Goal: Communication & Community: Answer question/provide support

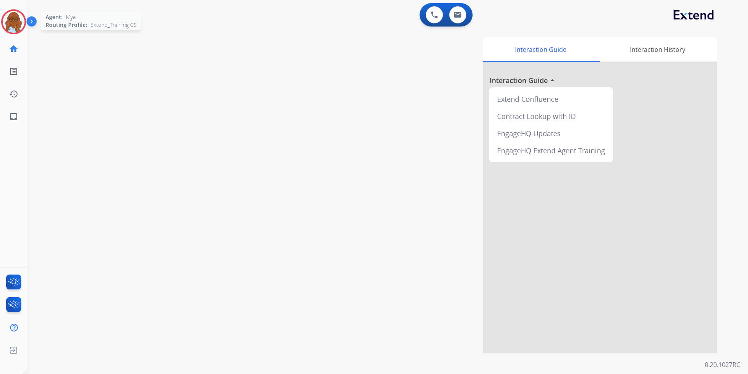
click at [16, 20] on img at bounding box center [14, 22] width 22 height 22
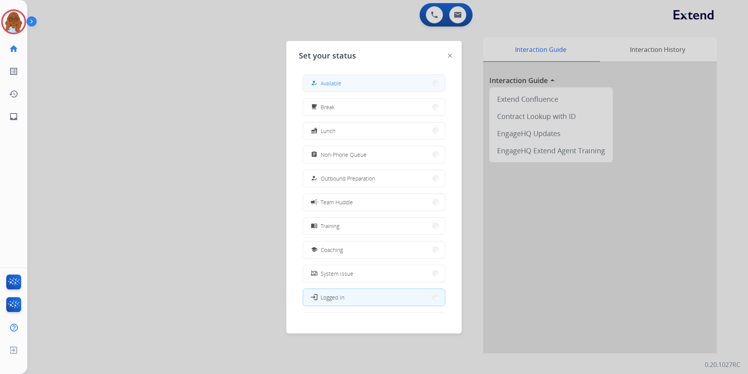
click at [327, 90] on button "how_to_reg Available" at bounding box center [374, 83] width 142 height 17
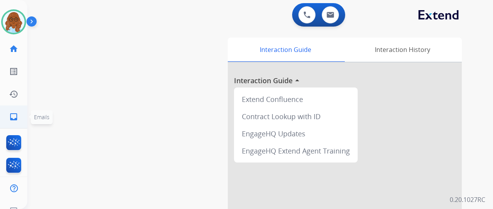
click at [8, 118] on link "inbox Emails" at bounding box center [14, 117] width 22 height 22
select select "**********"
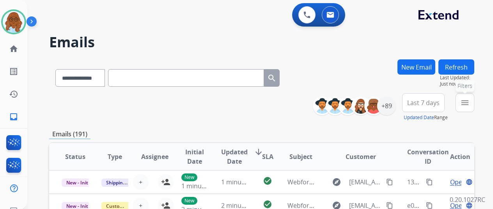
drag, startPoint x: 479, startPoint y: 110, endPoint x: 468, endPoint y: 112, distance: 11.1
click at [474, 110] on div "menu Filters Type Claims Adjudication Customer Support Escalation Service Suppo…" at bounding box center [464, 107] width 19 height 28
click at [460, 104] on div "**********" at bounding box center [396, 107] width 156 height 28
click at [469, 106] on mat-icon "menu" at bounding box center [464, 102] width 9 height 9
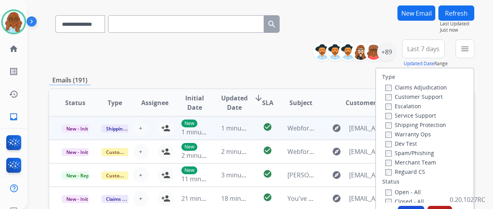
scroll to position [117, 0]
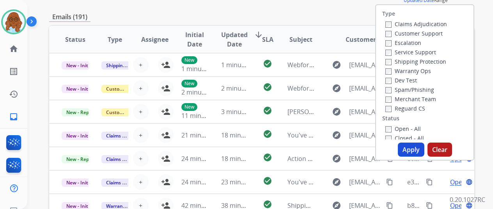
click at [414, 30] on label "Customer Support" at bounding box center [413, 33] width 57 height 7
click at [410, 60] on label "Shipping Protection" at bounding box center [415, 61] width 61 height 7
click at [404, 106] on label "Reguard CS" at bounding box center [405, 107] width 40 height 7
click at [401, 131] on label "Open - All" at bounding box center [402, 128] width 35 height 7
click at [410, 149] on button "Apply" at bounding box center [411, 149] width 27 height 14
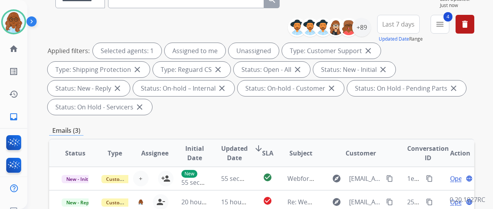
scroll to position [78, 0]
click at [371, 28] on div "+89" at bounding box center [361, 27] width 19 height 19
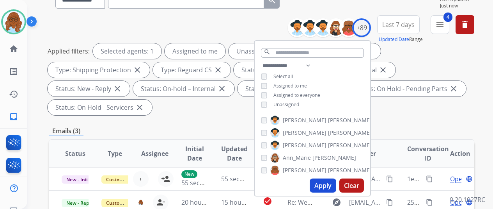
click at [269, 100] on div "**********" at bounding box center [311, 86] width 115 height 50
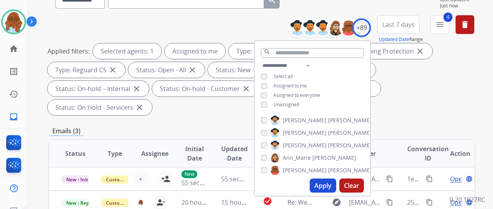
click at [321, 183] on button "Apply" at bounding box center [322, 185] width 27 height 14
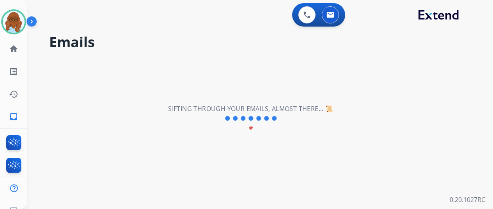
scroll to position [0, 0]
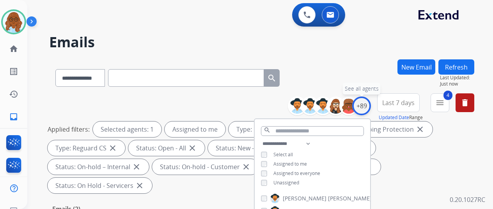
click at [370, 102] on div "+89" at bounding box center [361, 105] width 19 height 19
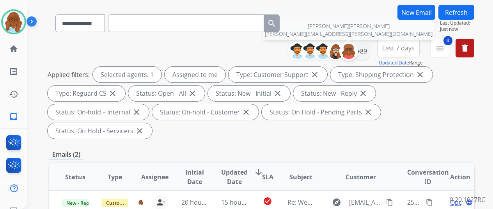
scroll to position [117, 0]
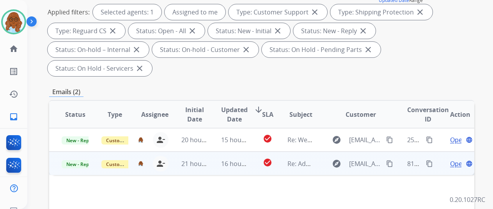
click at [454, 159] on span "Open" at bounding box center [458, 163] width 16 height 9
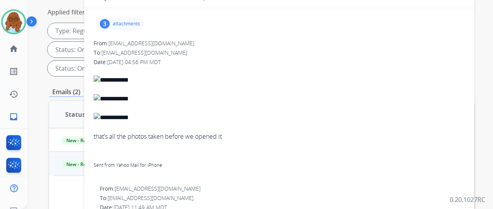
scroll to position [0, 0]
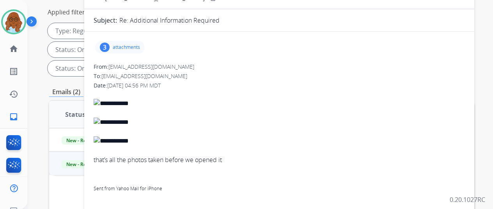
click at [130, 49] on p "attachments" at bounding box center [126, 47] width 27 height 6
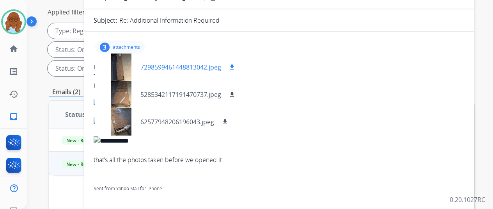
click at [125, 67] on div at bounding box center [120, 66] width 39 height 27
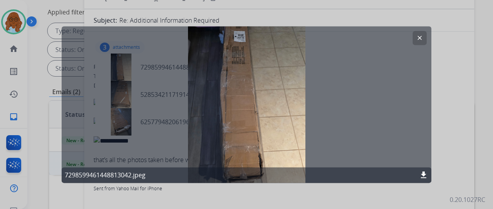
click at [446, 127] on div at bounding box center [246, 104] width 493 height 209
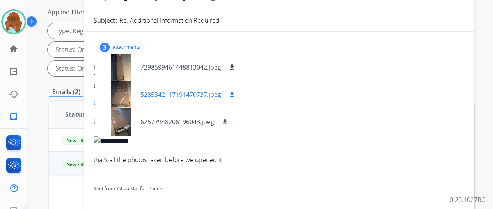
click at [123, 89] on div at bounding box center [120, 94] width 39 height 27
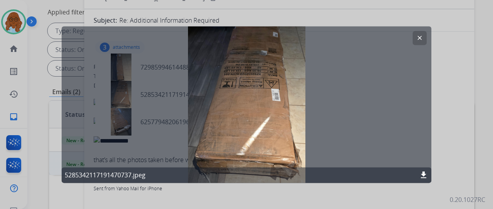
click at [454, 124] on div at bounding box center [246, 104] width 493 height 209
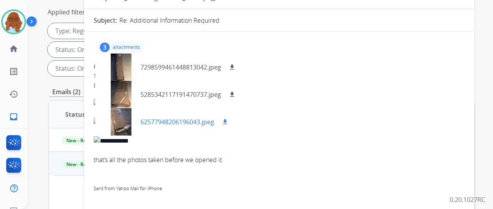
click at [124, 116] on div at bounding box center [120, 121] width 39 height 27
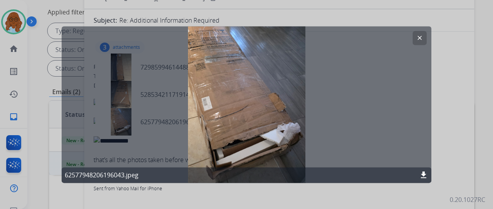
click at [447, 120] on div at bounding box center [246, 104] width 493 height 209
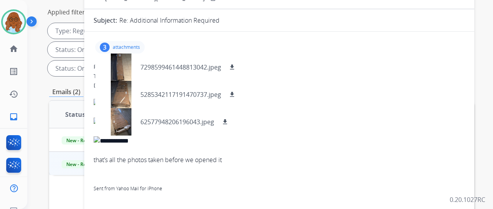
click at [114, 42] on div "3 attachments 7298599461448813042.jpeg download 5285342117191470737.jpeg downlo…" at bounding box center [119, 47] width 49 height 12
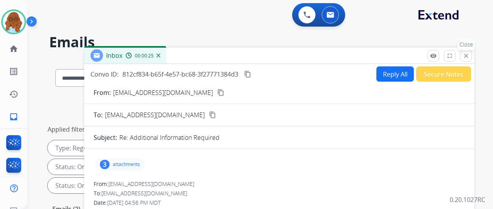
click at [472, 53] on button "close Close" at bounding box center [466, 56] width 12 height 12
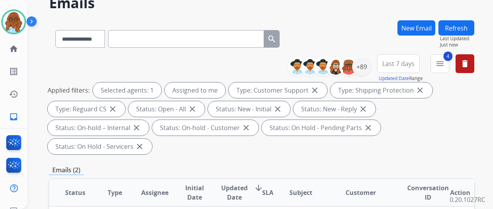
scroll to position [78, 0]
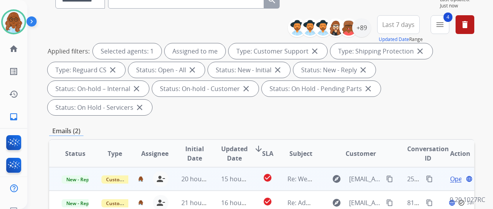
click at [454, 174] on span "Open" at bounding box center [458, 178] width 16 height 9
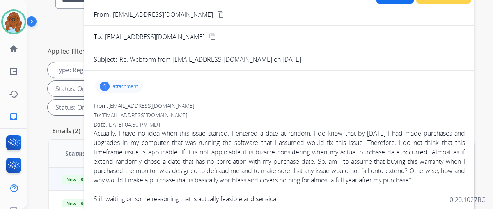
scroll to position [0, 0]
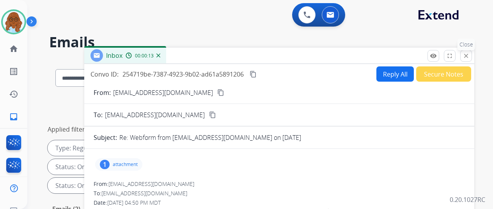
click at [468, 57] on button "close Close" at bounding box center [466, 56] width 12 height 12
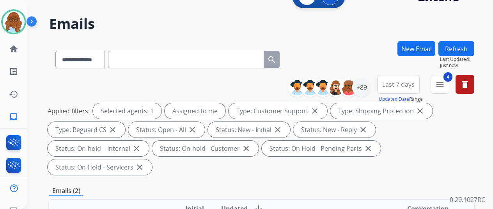
scroll to position [117, 0]
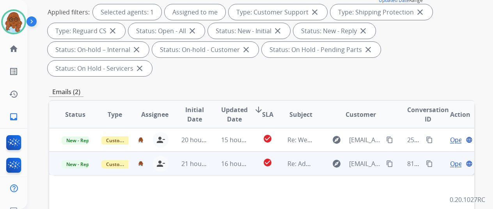
click at [455, 159] on span "Open" at bounding box center [458, 163] width 16 height 9
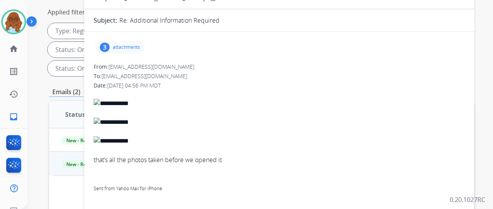
scroll to position [0, 0]
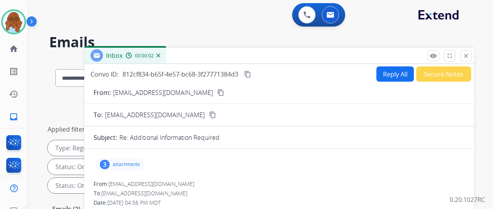
click at [217, 91] on mat-icon "content_copy" at bounding box center [220, 92] width 7 height 7
click at [124, 160] on div "3 attachments" at bounding box center [119, 164] width 49 height 12
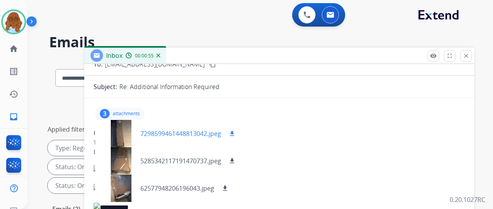
scroll to position [78, 0]
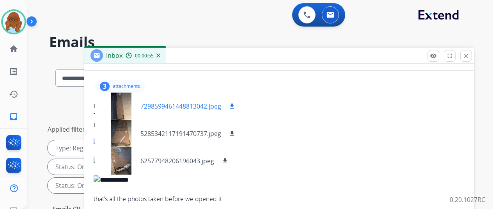
click at [127, 105] on div at bounding box center [120, 105] width 39 height 27
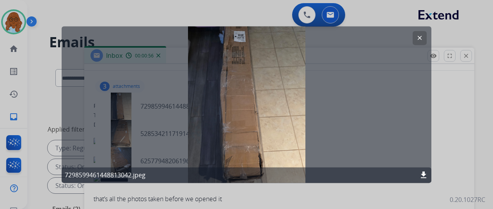
click at [444, 140] on div at bounding box center [246, 104] width 493 height 209
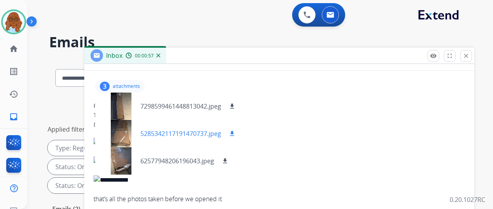
click at [130, 129] on div at bounding box center [120, 133] width 39 height 27
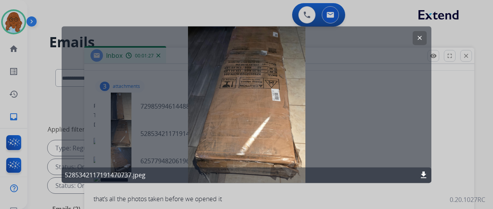
drag, startPoint x: 245, startPoint y: 13, endPoint x: 245, endPoint y: 27, distance: 13.6
click at [245, 13] on div at bounding box center [246, 104] width 493 height 209
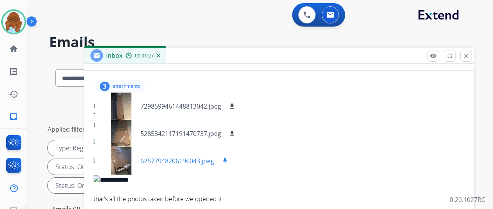
click at [130, 150] on div at bounding box center [120, 160] width 39 height 27
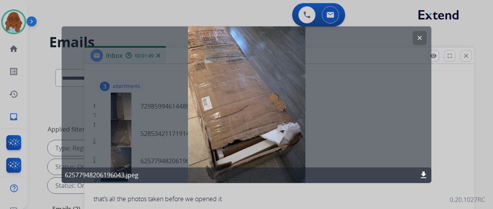
click at [460, 123] on div at bounding box center [246, 104] width 493 height 209
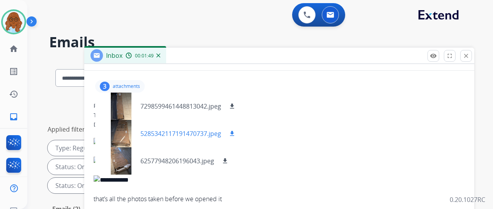
click at [124, 128] on div at bounding box center [120, 133] width 39 height 27
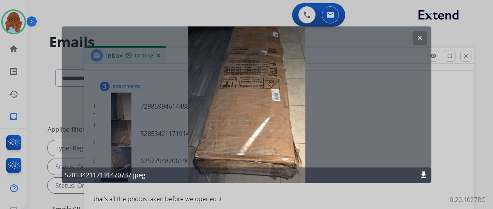
drag, startPoint x: 442, startPoint y: 136, endPoint x: 447, endPoint y: 146, distance: 11.4
click at [442, 136] on div at bounding box center [246, 104] width 493 height 209
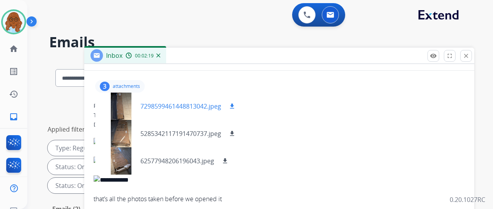
click at [118, 106] on div at bounding box center [120, 105] width 39 height 27
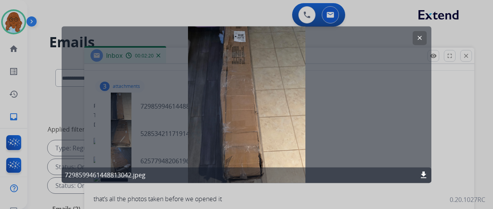
click at [451, 140] on div at bounding box center [246, 104] width 493 height 209
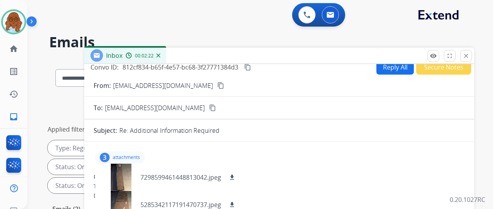
scroll to position [0, 0]
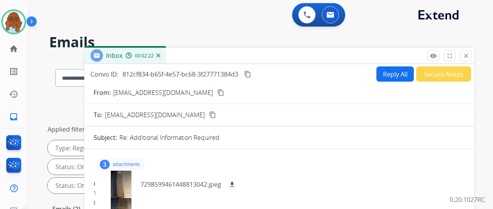
click at [392, 74] on button "Reply All" at bounding box center [394, 73] width 37 height 15
select select "**********"
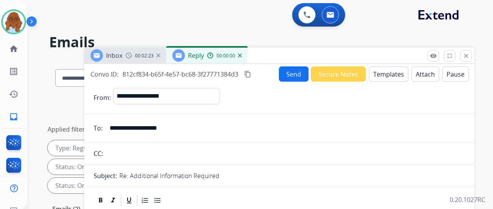
click at [388, 76] on button "Templates" at bounding box center [388, 73] width 39 height 15
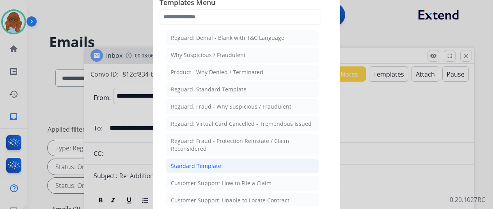
click at [209, 162] on div "Standard Template" at bounding box center [196, 166] width 50 height 8
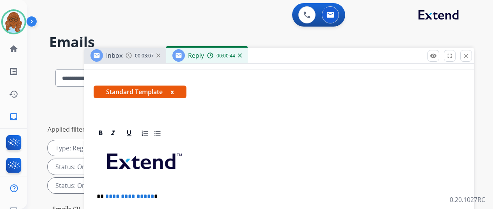
scroll to position [78, 0]
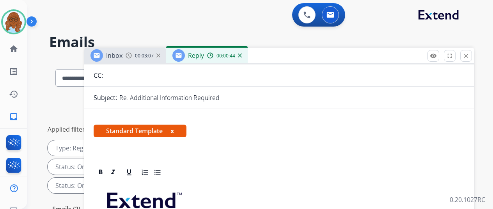
click at [141, 57] on span "00:03:07" at bounding box center [144, 56] width 19 height 6
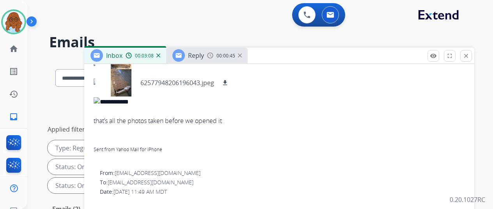
scroll to position [192, 0]
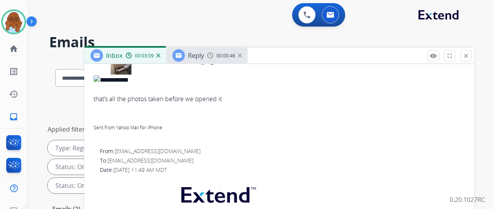
click at [204, 57] on span "Reply" at bounding box center [196, 55] width 16 height 9
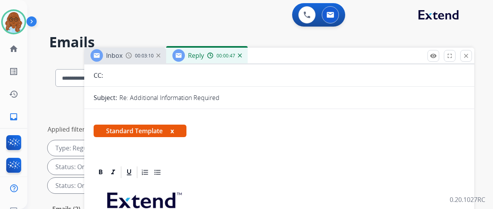
click at [176, 130] on span "Standard Template x" at bounding box center [140, 130] width 93 height 12
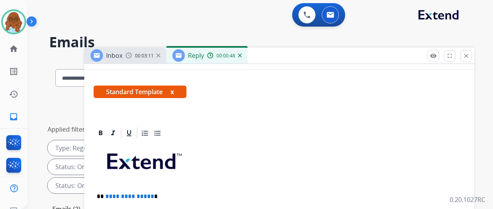
click at [174, 91] on button "x" at bounding box center [172, 91] width 4 height 9
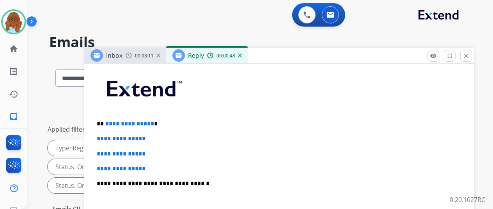
scroll to position [156, 0]
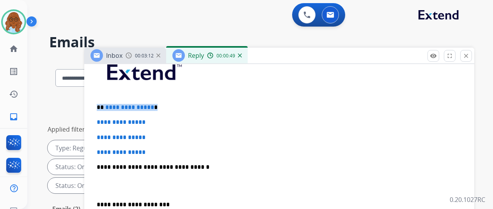
drag, startPoint x: 171, startPoint y: 102, endPoint x: 108, endPoint y: 101, distance: 63.9
click at [102, 108] on div "**********" at bounding box center [279, 185] width 371 height 268
click at [122, 58] on span "Inbox" at bounding box center [114, 55] width 16 height 9
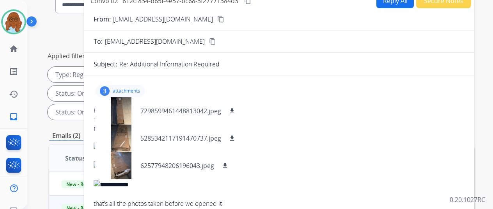
scroll to position [39, 0]
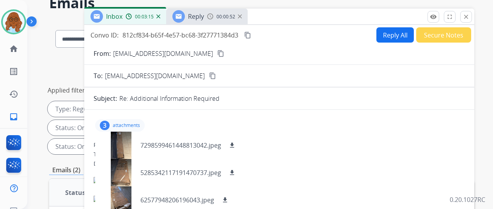
click at [194, 19] on span "Reply" at bounding box center [196, 16] width 16 height 9
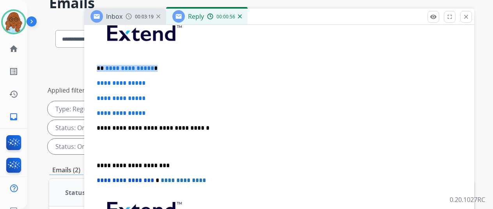
click at [145, 67] on span "**********" at bounding box center [129, 68] width 49 height 6
click at [145, 68] on span "**********" at bounding box center [129, 68] width 49 height 6
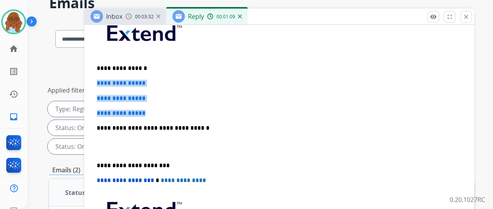
drag, startPoint x: 151, startPoint y: 110, endPoint x: 101, endPoint y: 81, distance: 57.6
click at [101, 81] on div "**********" at bounding box center [279, 146] width 371 height 268
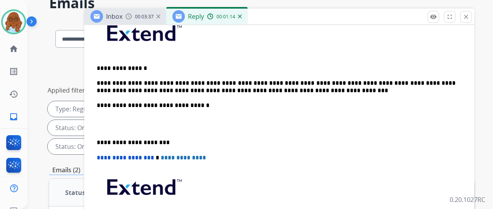
click at [102, 138] on div "**********" at bounding box center [279, 135] width 371 height 246
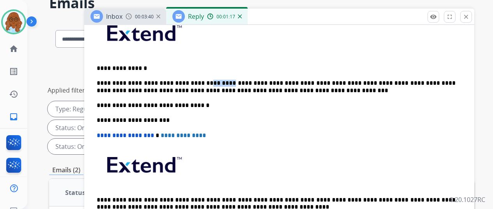
drag, startPoint x: 225, startPoint y: 82, endPoint x: 204, endPoint y: 80, distance: 20.8
click at [204, 80] on p "**********" at bounding box center [276, 87] width 359 height 14
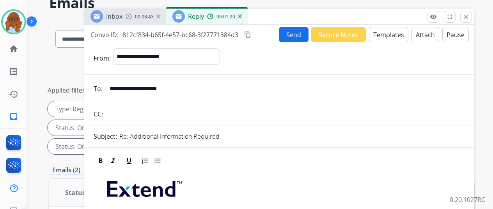
scroll to position [0, 0]
click at [251, 34] on mat-icon "content_copy" at bounding box center [247, 35] width 7 height 7
click at [298, 37] on button "Send" at bounding box center [294, 34] width 30 height 15
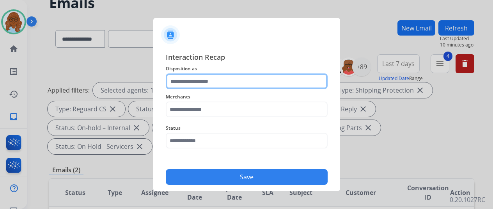
click at [230, 84] on input "text" at bounding box center [247, 81] width 162 height 16
drag, startPoint x: 200, startPoint y: 74, endPoint x: 216, endPoint y: 83, distance: 17.6
click at [200, 74] on input "text" at bounding box center [247, 81] width 162 height 16
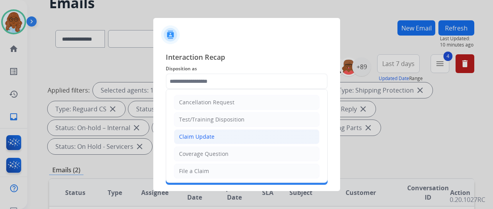
click at [199, 135] on div "Claim Update" at bounding box center [196, 137] width 35 height 8
type input "**********"
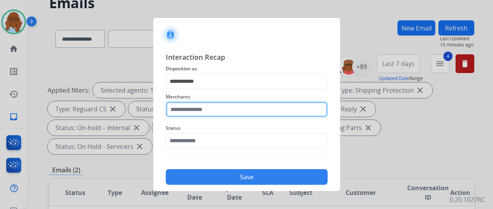
click at [198, 106] on input "text" at bounding box center [247, 109] width 162 height 16
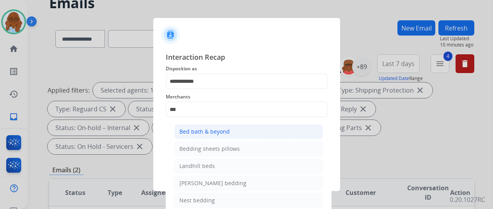
click at [232, 132] on li "Bed bath & beyond" at bounding box center [248, 131] width 148 height 15
type input "**********"
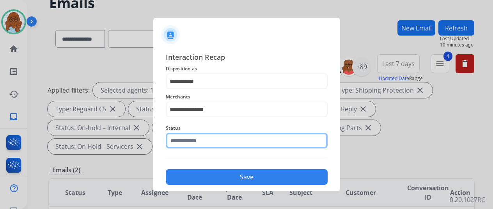
click at [202, 146] on input "text" at bounding box center [247, 141] width 162 height 16
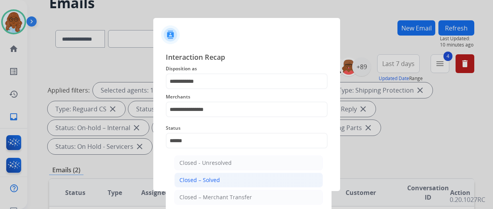
click at [218, 178] on div "Closed – Solved" at bounding box center [199, 180] width 41 height 8
type input "**********"
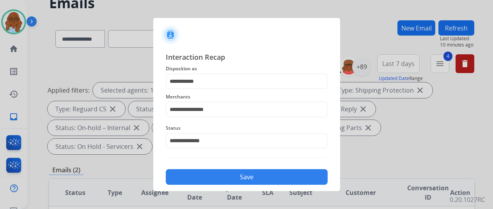
click at [214, 175] on button "Save" at bounding box center [247, 177] width 162 height 16
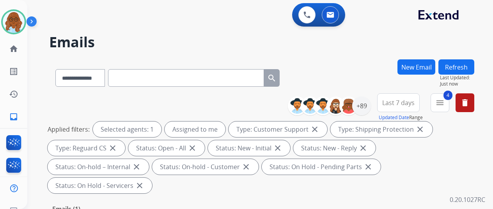
drag, startPoint x: 203, startPoint y: 87, endPoint x: 203, endPoint y: 83, distance: 3.9
click at [203, 87] on div "**********" at bounding box center [167, 76] width 237 height 27
click at [203, 83] on input "text" at bounding box center [186, 78] width 156 height 18
paste input "**********"
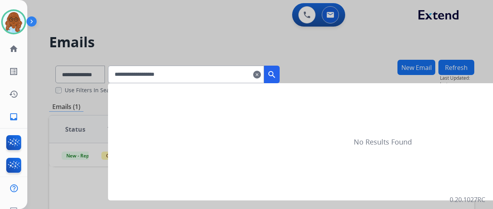
type input "**********"
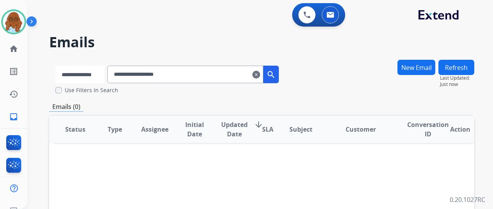
drag, startPoint x: 94, startPoint y: 76, endPoint x: 98, endPoint y: 82, distance: 7.0
click at [94, 76] on select "**********" at bounding box center [79, 74] width 49 height 18
click at [55, 65] on select "**********" at bounding box center [79, 74] width 49 height 18
click at [276, 75] on mat-icon "search" at bounding box center [271, 74] width 9 height 9
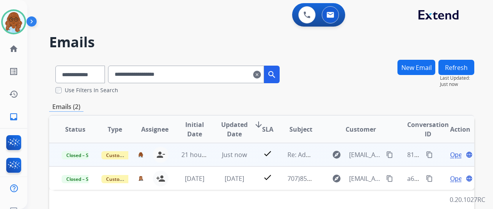
click at [454, 154] on span "Open" at bounding box center [458, 154] width 16 height 9
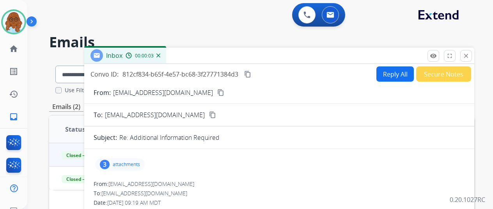
click at [125, 162] on p "attachments" at bounding box center [126, 164] width 27 height 6
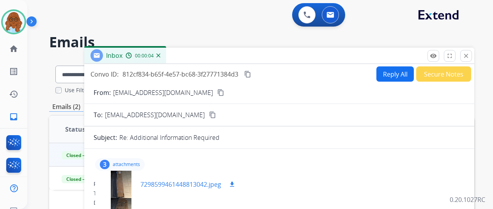
scroll to position [78, 0]
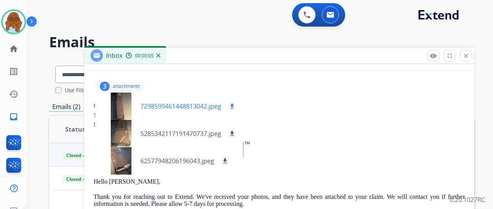
click at [235, 105] on mat-icon "download" at bounding box center [231, 105] width 7 height 7
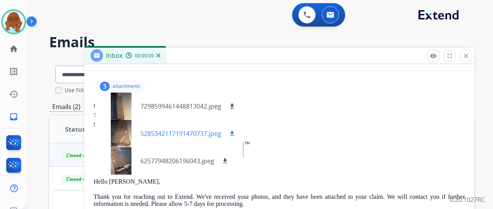
click at [235, 133] on mat-icon "download" at bounding box center [231, 133] width 7 height 7
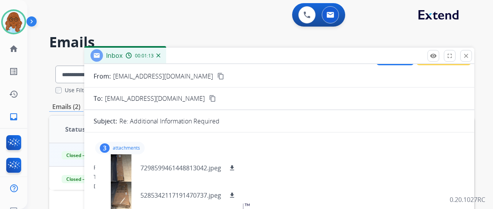
scroll to position [0, 0]
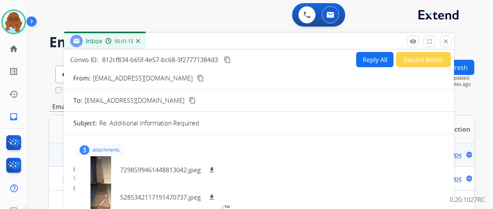
drag, startPoint x: 327, startPoint y: 55, endPoint x: 296, endPoint y: 26, distance: 42.4
click at [292, 33] on div "Inbox 00:01:15" at bounding box center [259, 41] width 390 height 16
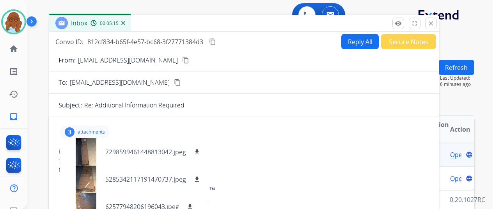
click at [216, 42] on mat-icon "content_copy" at bounding box center [212, 41] width 7 height 7
click at [434, 21] on mat-icon "close" at bounding box center [430, 23] width 7 height 7
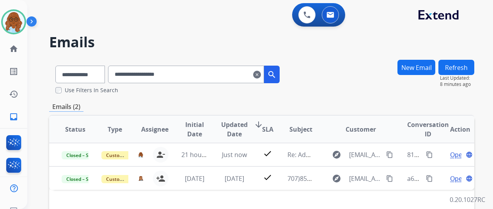
click at [261, 73] on mat-icon "clear" at bounding box center [257, 74] width 8 height 9
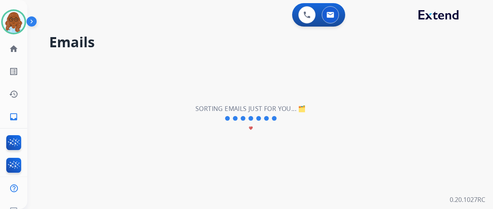
select select "**********"
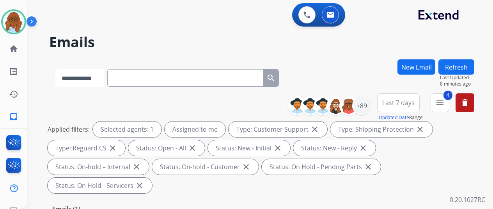
click at [104, 79] on select "**********" at bounding box center [79, 78] width 49 height 18
click at [139, 76] on input "text" at bounding box center [186, 78] width 156 height 18
paste input "**********"
type input "**********"
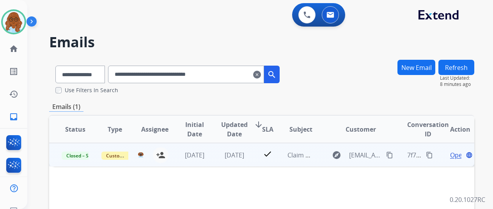
click at [454, 151] on span "Open" at bounding box center [458, 154] width 16 height 9
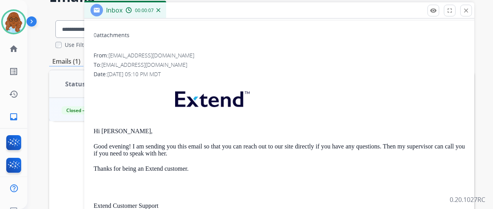
scroll to position [111, 0]
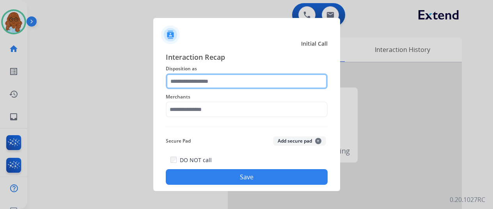
click at [240, 79] on input "text" at bounding box center [247, 81] width 162 height 16
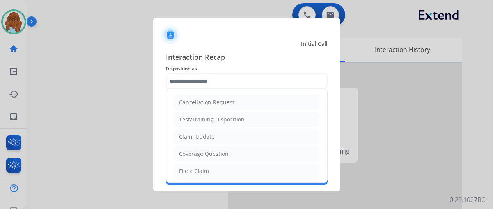
click at [243, 62] on span "Interaction Recap" at bounding box center [247, 57] width 162 height 12
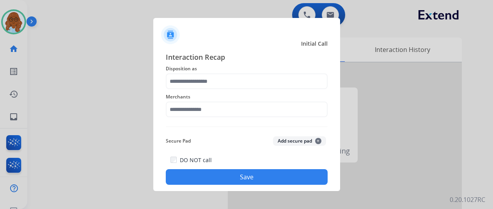
click at [193, 89] on div "Merchants" at bounding box center [247, 104] width 162 height 31
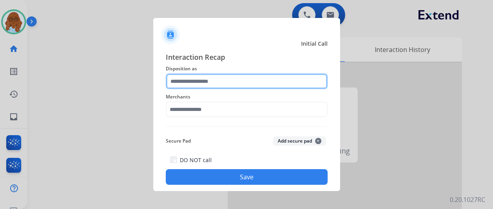
click at [204, 87] on input "text" at bounding box center [247, 81] width 162 height 16
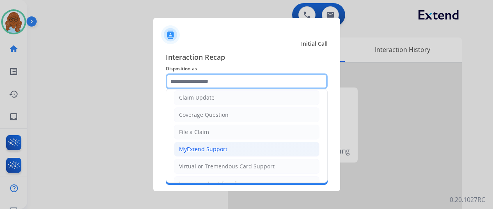
scroll to position [118, 0]
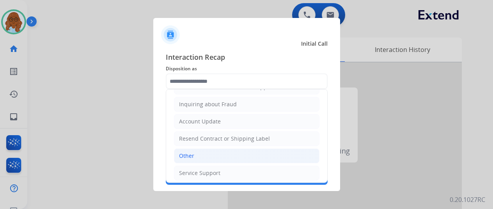
click at [195, 150] on li "Other" at bounding box center [246, 155] width 145 height 15
type input "*****"
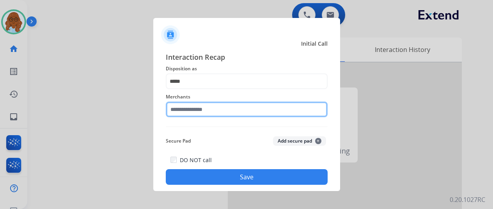
click at [195, 111] on input "text" at bounding box center [247, 109] width 162 height 16
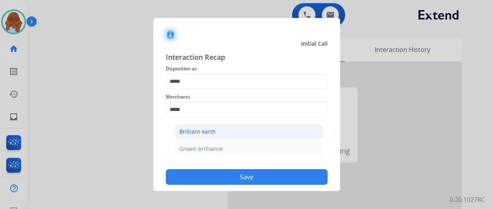
click at [211, 131] on div "Brilliant earth" at bounding box center [197, 131] width 36 height 8
type input "**********"
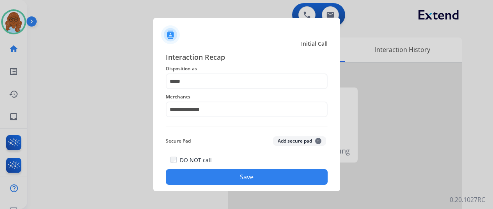
click at [279, 174] on button "Save" at bounding box center [247, 177] width 162 height 16
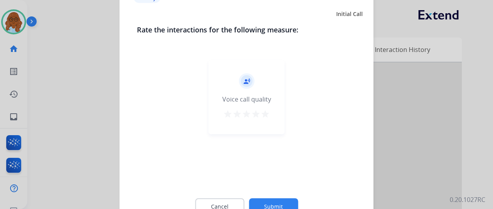
click at [257, 114] on mat-icon "star" at bounding box center [255, 113] width 9 height 9
click at [245, 114] on mat-icon "star" at bounding box center [246, 113] width 9 height 9
click at [270, 206] on button "Submit" at bounding box center [273, 206] width 49 height 16
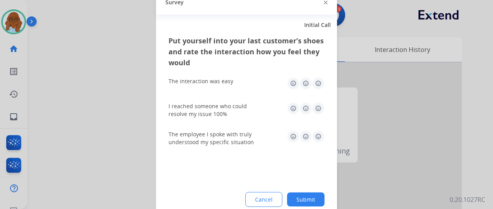
click at [309, 83] on img at bounding box center [305, 83] width 12 height 12
click at [309, 102] on img at bounding box center [305, 108] width 12 height 12
click at [308, 131] on img at bounding box center [305, 136] width 12 height 12
click at [294, 138] on img at bounding box center [293, 136] width 12 height 12
click at [294, 102] on img at bounding box center [293, 108] width 12 height 12
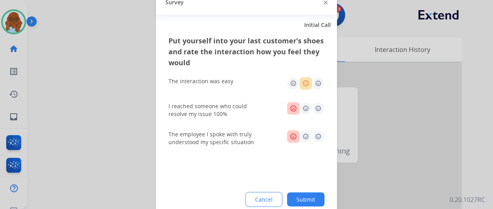
click at [312, 195] on button "Submit" at bounding box center [305, 199] width 37 height 14
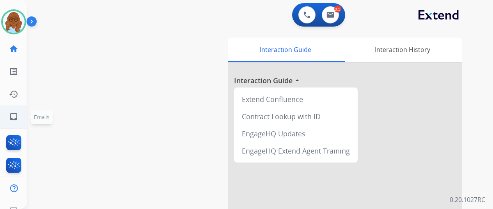
click at [15, 116] on mat-icon "inbox" at bounding box center [13, 116] width 9 height 9
select select "**********"
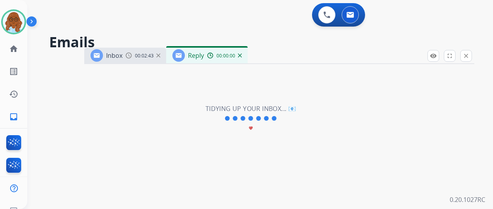
select select "**********"
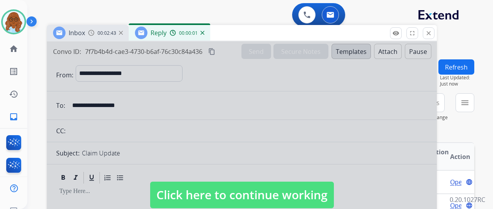
drag, startPoint x: 337, startPoint y: 61, endPoint x: 302, endPoint y: 40, distance: 40.0
click at [302, 40] on div "Inbox 00:02:43 Reply 00:00:01" at bounding box center [242, 33] width 390 height 16
drag, startPoint x: 362, startPoint y: 35, endPoint x: 363, endPoint y: 22, distance: 12.9
click at [362, 25] on div "Inbox 00:02:43 Reply 00:00:22" at bounding box center [242, 33] width 390 height 16
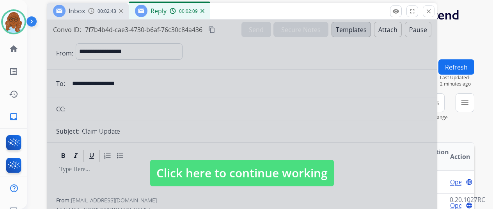
drag, startPoint x: 260, startPoint y: 19, endPoint x: 261, endPoint y: 10, distance: 9.0
click at [261, 10] on div "Inbox 00:02:43 Reply 00:02:09" at bounding box center [242, 11] width 390 height 16
click at [234, 138] on div at bounding box center [242, 164] width 390 height 291
select select
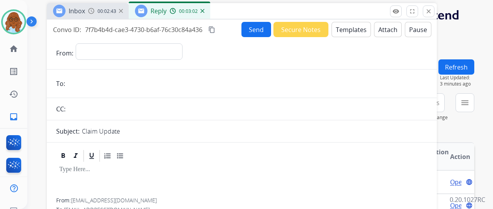
click at [215, 31] on mat-icon "content_copy" at bounding box center [211, 29] width 7 height 7
click at [113, 8] on span "00:02:43" at bounding box center [106, 11] width 19 height 6
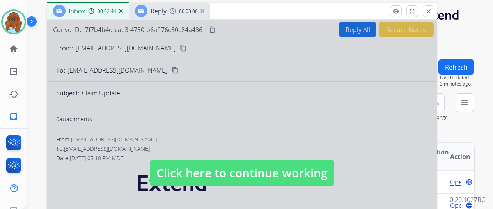
click at [211, 29] on div at bounding box center [242, 164] width 390 height 291
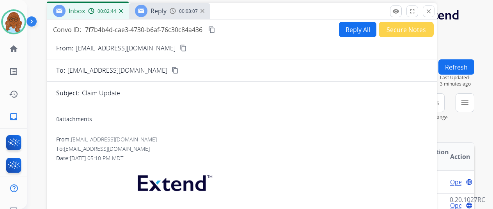
click at [212, 30] on div "Convo ID: 7f7b4b4d-cae3-4730-b6af-76c30c84a436 content_copy" at bounding box center [134, 29] width 163 height 9
click at [215, 26] on mat-icon "content_copy" at bounding box center [211, 29] width 7 height 7
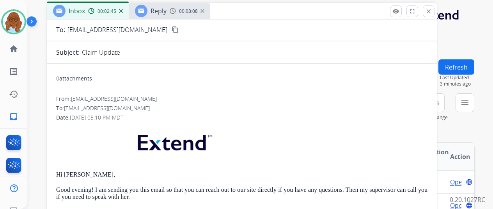
scroll to position [90, 0]
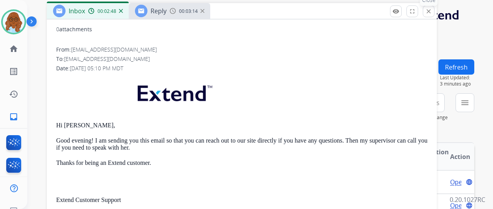
click at [432, 11] on mat-icon "close" at bounding box center [428, 11] width 7 height 7
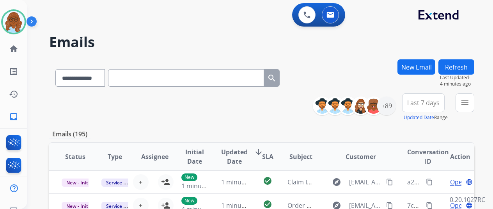
click at [430, 67] on button "New Email" at bounding box center [416, 66] width 38 height 15
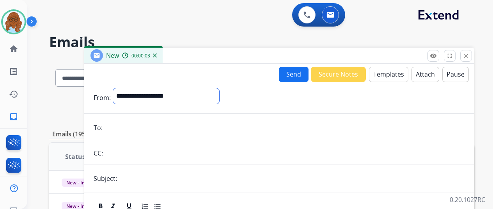
drag, startPoint x: 192, startPoint y: 97, endPoint x: 185, endPoint y: 102, distance: 8.9
click at [192, 97] on select "**********" at bounding box center [166, 96] width 106 height 16
select select "**********"
click at [119, 88] on select "**********" at bounding box center [166, 96] width 106 height 16
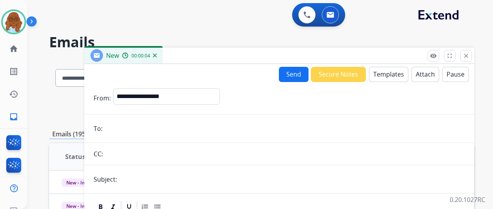
click at [135, 131] on input "email" at bounding box center [285, 128] width 360 height 16
paste input "**********"
type input "**********"
drag, startPoint x: 138, startPoint y: 180, endPoint x: 143, endPoint y: 179, distance: 5.6
click at [139, 180] on input "text" at bounding box center [291, 179] width 345 height 16
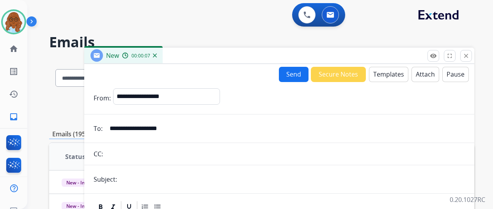
type input "**********"
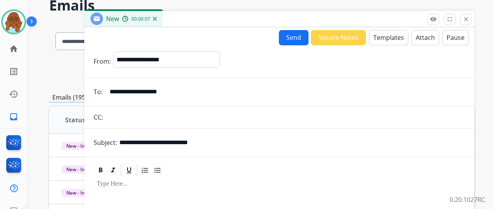
scroll to position [78, 0]
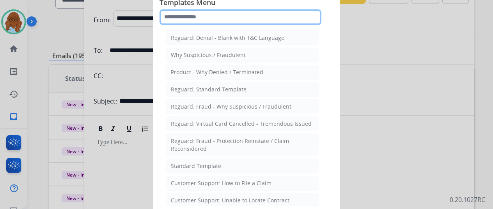
click at [212, 17] on input "text" at bounding box center [240, 17] width 162 height 16
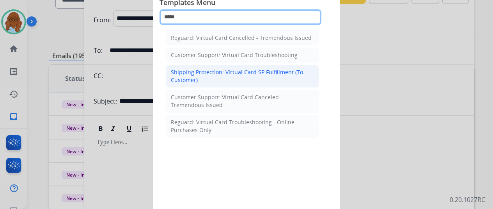
type input "*****"
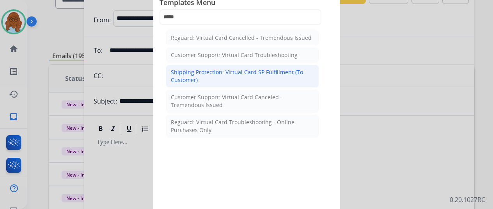
click at [231, 74] on div "Shipping Protection: Virtual Card SP Fulfillment (To Customer)" at bounding box center [242, 76] width 143 height 16
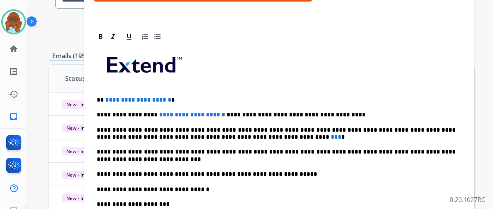
scroll to position [186, 0]
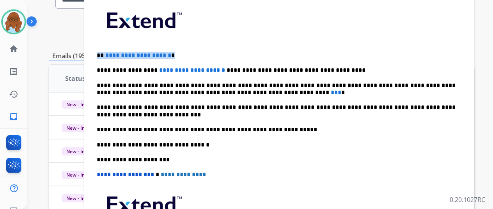
drag, startPoint x: 156, startPoint y: 54, endPoint x: 93, endPoint y: 53, distance: 62.4
click at [92, 54] on div "**********" at bounding box center [279, 129] width 390 height 288
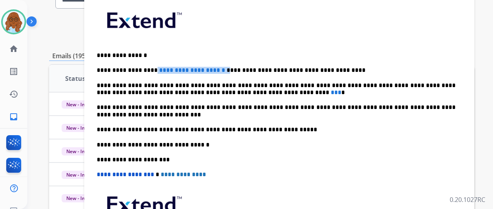
drag, startPoint x: 154, startPoint y: 69, endPoint x: 222, endPoint y: 66, distance: 67.5
click at [222, 67] on p "**********" at bounding box center [276, 70] width 359 height 7
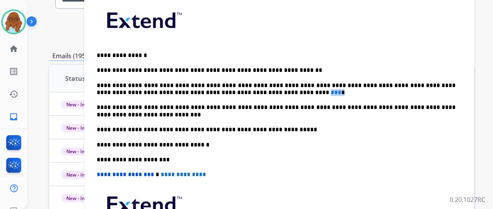
click at [267, 89] on p "**********" at bounding box center [276, 89] width 359 height 14
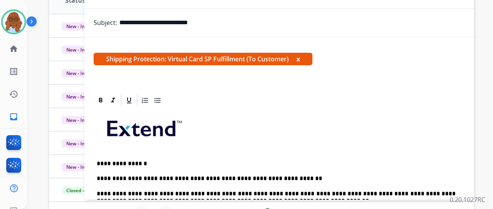
scroll to position [0, 0]
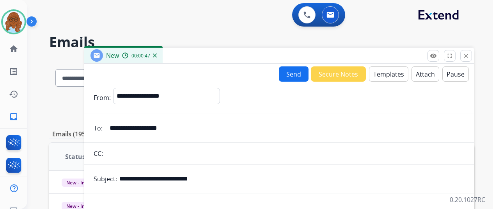
click at [296, 78] on button "Send" at bounding box center [294, 73] width 30 height 15
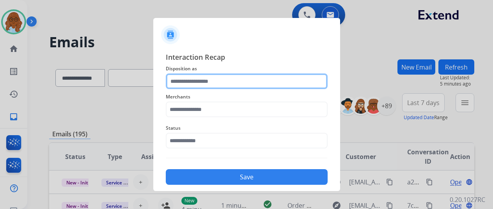
click at [249, 88] on input "text" at bounding box center [247, 81] width 162 height 16
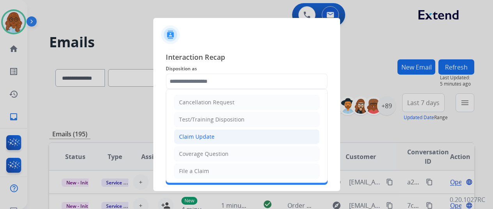
click at [203, 135] on div "Claim Update" at bounding box center [196, 137] width 35 height 8
type input "**********"
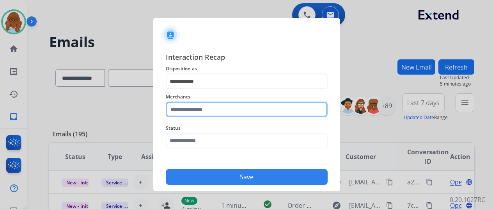
click at [198, 113] on input "text" at bounding box center [247, 109] width 162 height 16
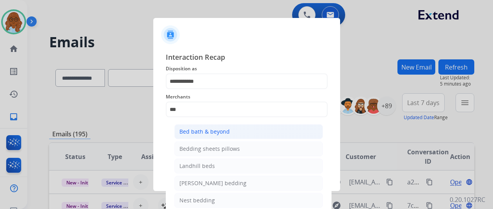
click at [229, 127] on li "Bed bath & beyond" at bounding box center [248, 131] width 148 height 15
type input "**********"
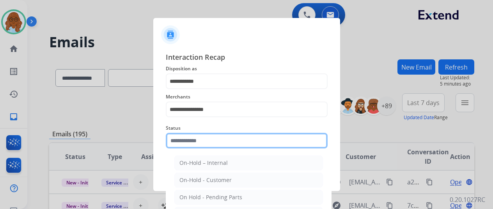
click at [214, 141] on input "text" at bounding box center [247, 141] width 162 height 16
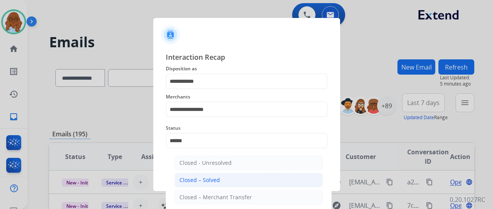
click at [209, 172] on li "Closed – Solved" at bounding box center [248, 179] width 148 height 15
type input "**********"
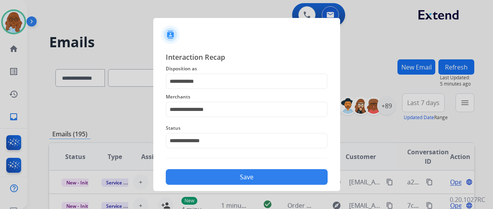
click at [215, 176] on button "Save" at bounding box center [247, 177] width 162 height 16
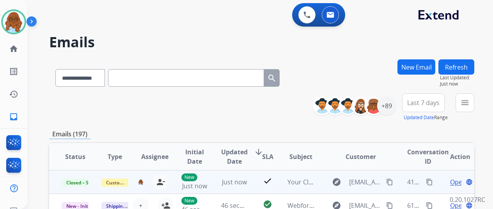
click at [428, 184] on mat-icon "content_copy" at bounding box center [429, 181] width 7 height 7
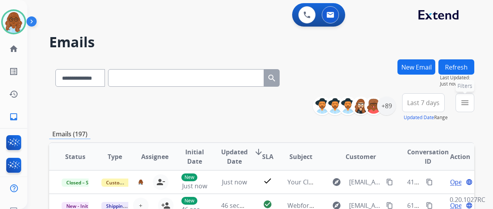
drag, startPoint x: 473, startPoint y: 106, endPoint x: 449, endPoint y: 121, distance: 28.4
click at [469, 106] on mat-icon "menu" at bounding box center [464, 102] width 9 height 9
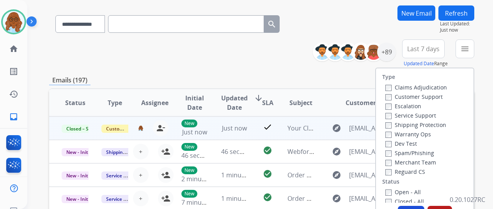
scroll to position [78, 0]
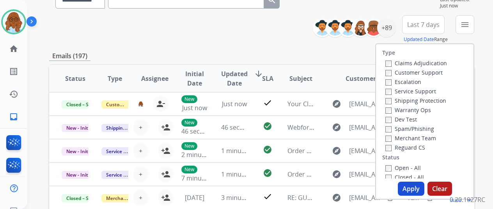
click at [398, 69] on label "Customer Support" at bounding box center [413, 72] width 57 height 7
click at [411, 100] on label "Shipping Protection" at bounding box center [415, 100] width 61 height 7
click at [408, 150] on label "Reguard CS" at bounding box center [405, 146] width 40 height 7
click at [406, 169] on label "Open - All" at bounding box center [402, 167] width 35 height 7
click at [409, 191] on button "Apply" at bounding box center [411, 188] width 27 height 14
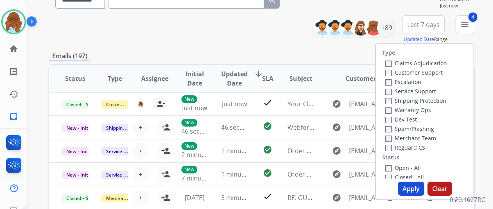
scroll to position [0, 0]
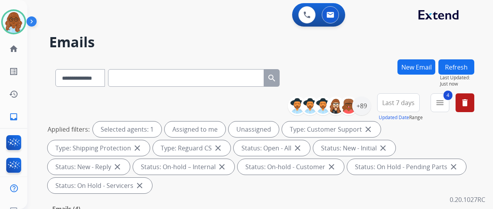
click at [396, 104] on span "Last 7 days" at bounding box center [398, 102] width 32 height 3
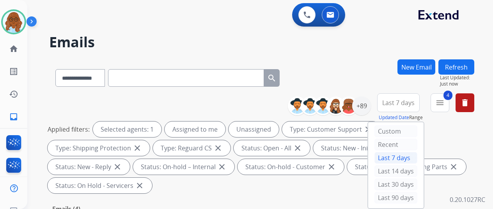
click at [386, 194] on div "Last 90 days" at bounding box center [395, 197] width 43 height 12
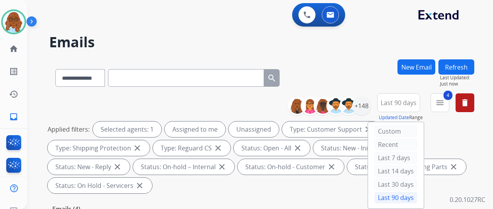
click at [262, 100] on div "**********" at bounding box center [261, 144] width 425 height 103
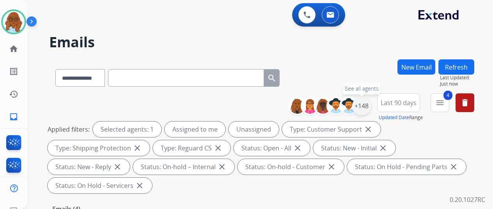
click at [364, 107] on div "+148" at bounding box center [361, 105] width 19 height 19
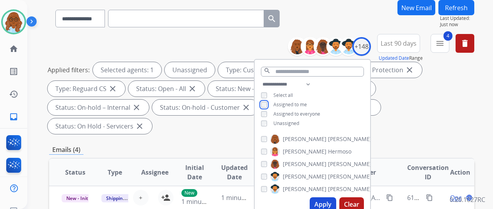
scroll to position [117, 0]
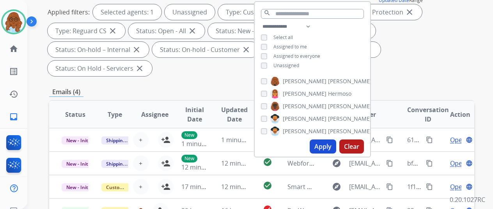
click at [327, 145] on button "Apply" at bounding box center [322, 146] width 27 height 14
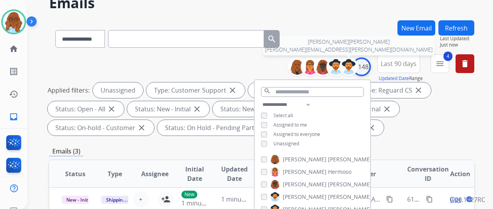
click at [367, 71] on div "+148" at bounding box center [361, 66] width 19 height 19
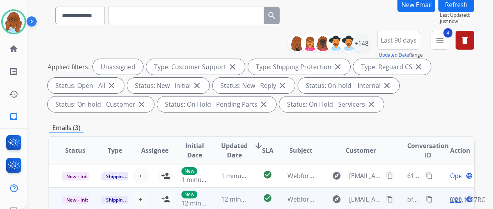
scroll to position [156, 0]
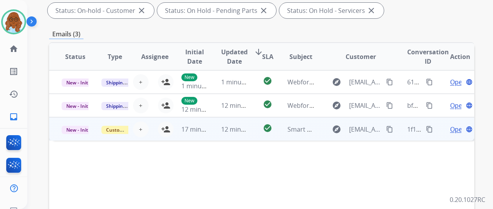
click at [442, 131] on td "Open language" at bounding box center [454, 128] width 40 height 23
click at [450, 131] on span "Open" at bounding box center [458, 128] width 16 height 9
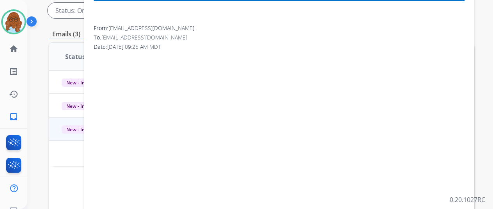
scroll to position [78, 0]
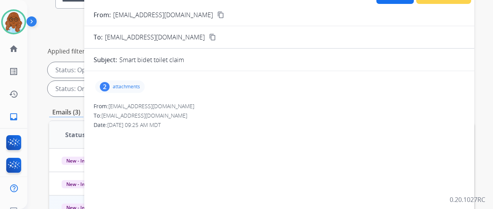
click at [136, 88] on p "attachments" at bounding box center [126, 86] width 27 height 6
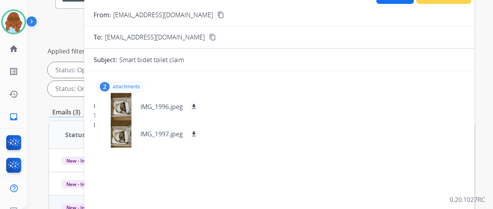
click at [217, 14] on mat-icon "content_copy" at bounding box center [220, 14] width 7 height 7
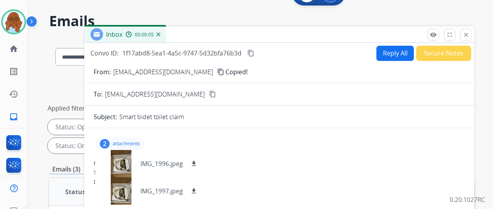
scroll to position [39, 0]
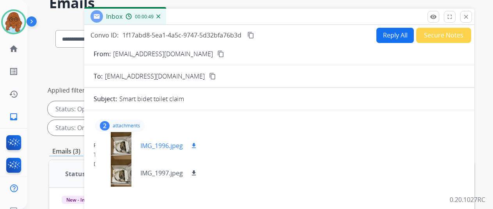
click at [124, 145] on div at bounding box center [120, 145] width 39 height 27
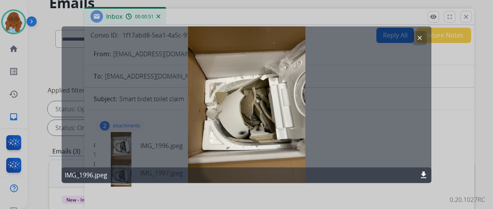
click at [467, 130] on div at bounding box center [246, 104] width 493 height 209
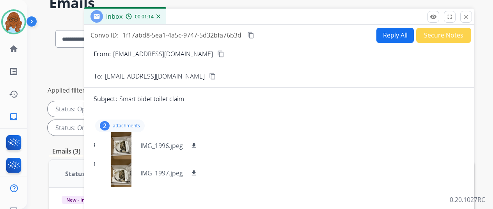
drag, startPoint x: 472, startPoint y: 13, endPoint x: 470, endPoint y: 20, distance: 7.5
click at [469, 13] on mat-icon "close" at bounding box center [465, 16] width 7 height 7
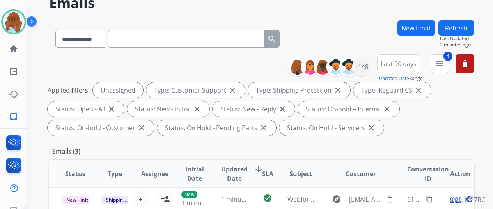
scroll to position [234, 0]
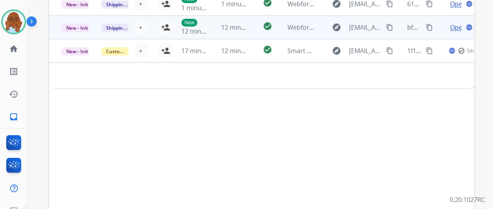
click at [442, 32] on td "Open language" at bounding box center [454, 27] width 40 height 23
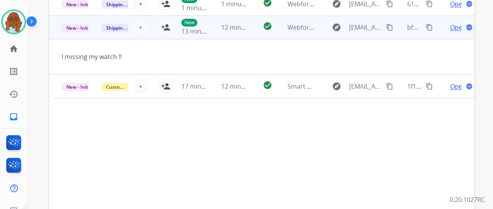
scroll to position [156, 0]
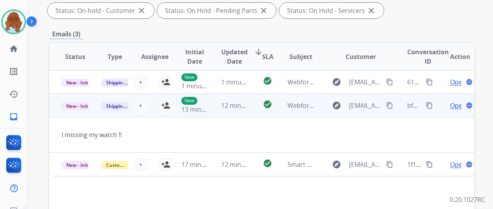
click at [386, 106] on mat-icon "content_copy" at bounding box center [389, 105] width 7 height 7
click at [169, 107] on td "New 13 minutes ago" at bounding box center [189, 105] width 40 height 23
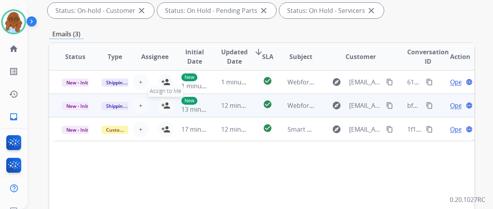
click at [165, 104] on mat-icon "person_add" at bounding box center [165, 105] width 9 height 9
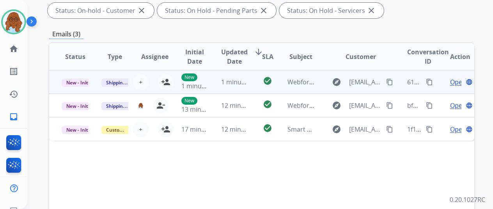
click at [441, 84] on td "Open language" at bounding box center [454, 81] width 40 height 23
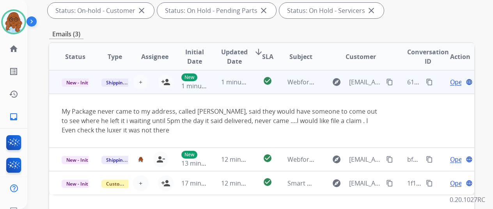
click at [389, 81] on mat-icon "content_copy" at bounding box center [389, 81] width 7 height 7
click at [170, 82] on td "New 1 minute ago" at bounding box center [189, 81] width 40 height 23
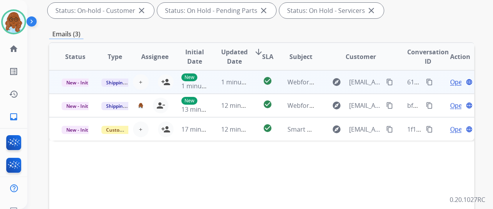
click at [169, 80] on td "New 1 minute ago" at bounding box center [189, 81] width 40 height 23
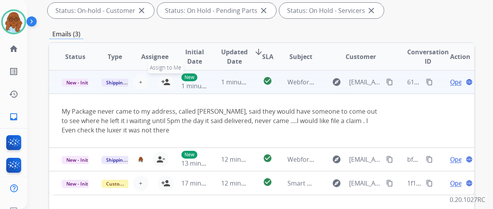
click at [166, 82] on mat-icon "person_add" at bounding box center [165, 81] width 9 height 9
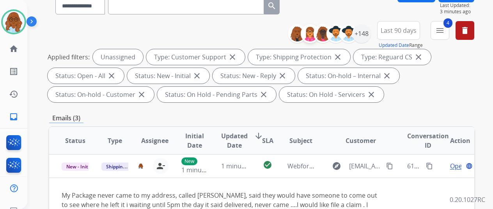
scroll to position [39, 0]
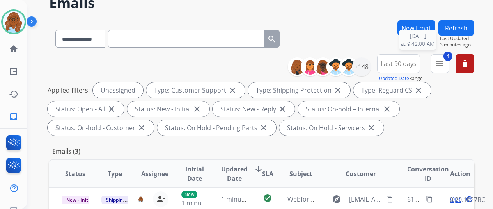
click at [461, 25] on button "Refresh" at bounding box center [456, 27] width 36 height 15
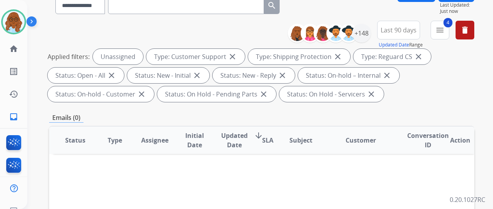
scroll to position [0, 0]
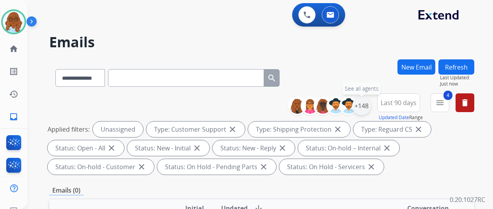
click at [367, 108] on div "+148" at bounding box center [361, 105] width 19 height 19
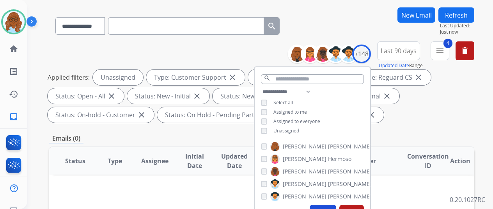
scroll to position [78, 0]
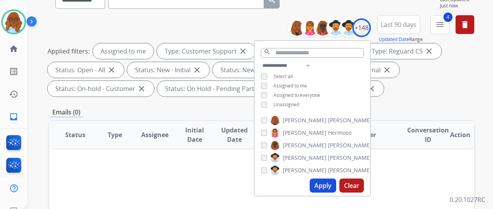
click at [324, 184] on button "Apply" at bounding box center [322, 185] width 27 height 14
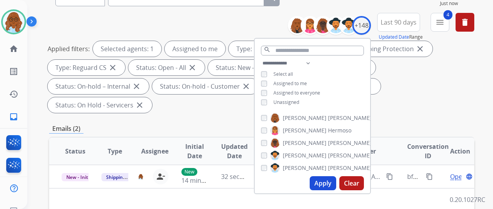
scroll to position [39, 0]
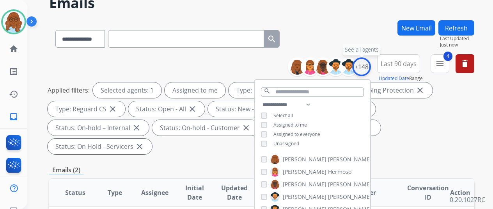
click at [370, 65] on div "+148" at bounding box center [361, 66] width 19 height 19
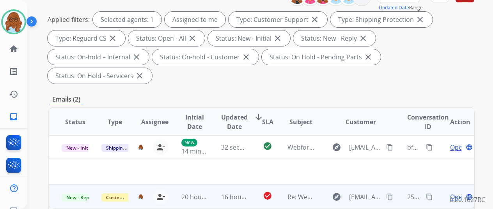
scroll to position [156, 0]
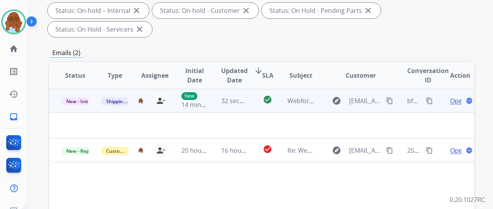
click at [455, 96] on span "Open" at bounding box center [458, 100] width 16 height 9
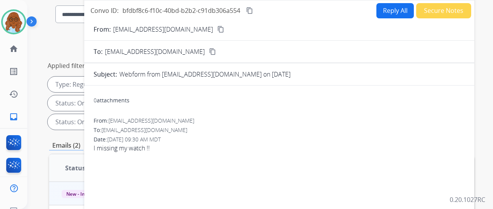
scroll to position [0, 0]
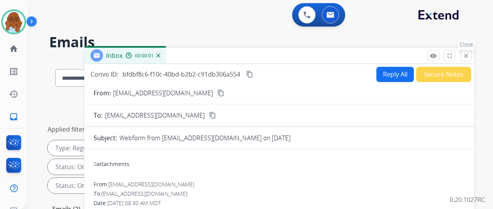
click at [469, 55] on mat-icon "close" at bounding box center [465, 55] width 7 height 7
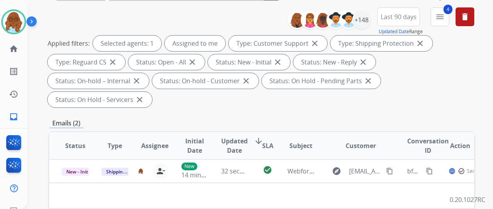
scroll to position [156, 0]
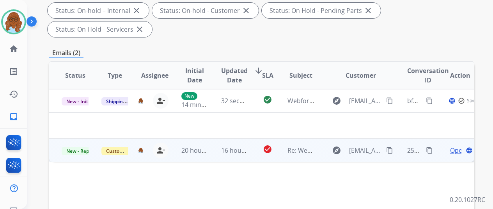
click at [451, 145] on span "Open" at bounding box center [458, 149] width 16 height 9
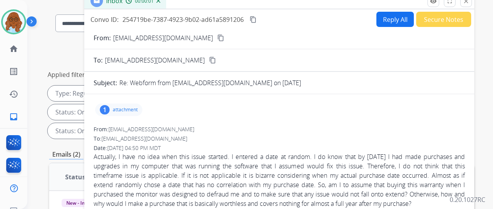
scroll to position [0, 0]
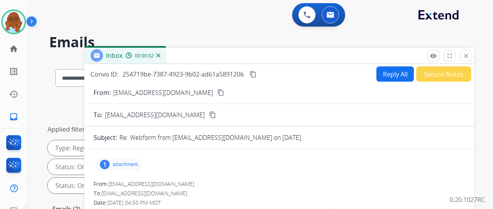
click at [385, 78] on button "Reply All" at bounding box center [394, 73] width 37 height 15
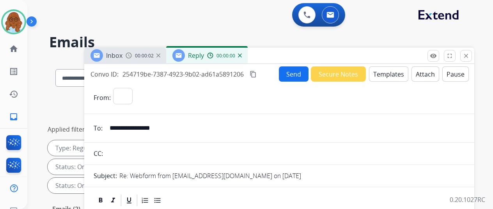
select select "**********"
click at [144, 60] on div "Inbox 00:00:05" at bounding box center [125, 56] width 82 height 16
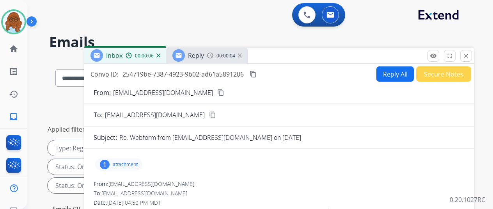
drag, startPoint x: 186, startPoint y: 92, endPoint x: 211, endPoint y: 97, distance: 25.1
click at [217, 92] on mat-icon "content_copy" at bounding box center [220, 92] width 7 height 7
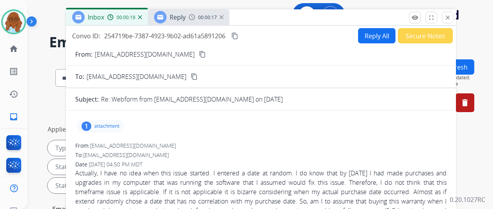
drag, startPoint x: 310, startPoint y: 53, endPoint x: 292, endPoint y: 14, distance: 43.1
click at [292, 14] on div "Inbox 00:00:19 Reply 00:00:17" at bounding box center [261, 17] width 390 height 16
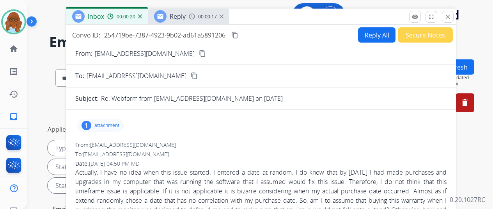
click at [216, 16] on span "00:00:17" at bounding box center [207, 17] width 19 height 6
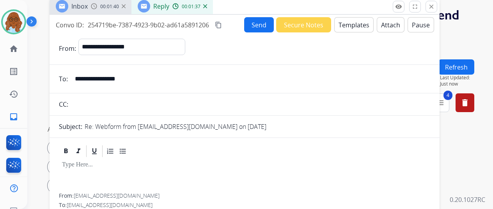
drag, startPoint x: 280, startPoint y: 14, endPoint x: 263, endPoint y: 4, distance: 19.3
click at [263, 4] on div "Inbox 00:01:40 Reply 00:01:37" at bounding box center [244, 6] width 390 height 16
click at [357, 29] on button "Templates" at bounding box center [353, 24] width 39 height 15
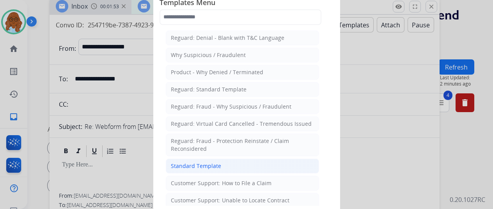
click at [188, 162] on div "Standard Template" at bounding box center [196, 166] width 50 height 8
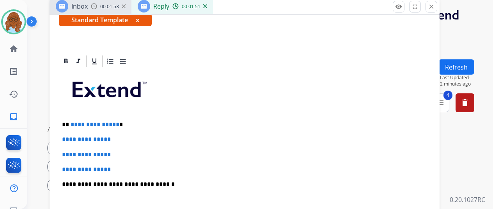
scroll to position [156, 0]
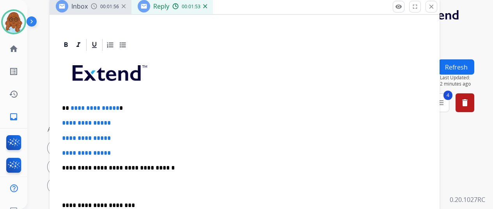
drag, startPoint x: 115, startPoint y: 105, endPoint x: 69, endPoint y: 108, distance: 46.9
click at [69, 110] on div "**********" at bounding box center [244, 186] width 371 height 268
click at [69, 107] on p "**********" at bounding box center [241, 107] width 359 height 7
drag, startPoint x: 69, startPoint y: 106, endPoint x: 135, endPoint y: 104, distance: 66.3
click at [129, 104] on p "**********" at bounding box center [241, 107] width 359 height 7
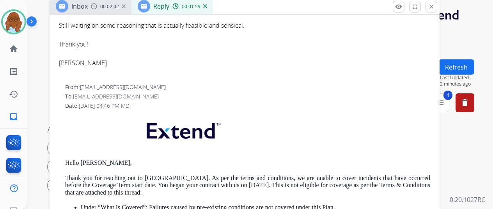
scroll to position [663, 0]
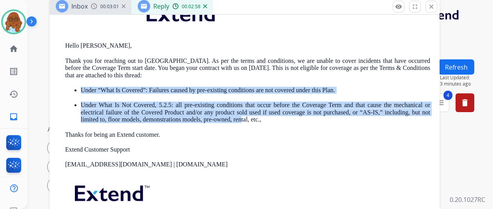
drag, startPoint x: 87, startPoint y: 90, endPoint x: 278, endPoint y: 124, distance: 193.7
click at [277, 124] on div "Hello [PERSON_NAME], Thank you for reaching out to [GEOGRAPHIC_DATA]. As per th…" at bounding box center [247, 122] width 365 height 252
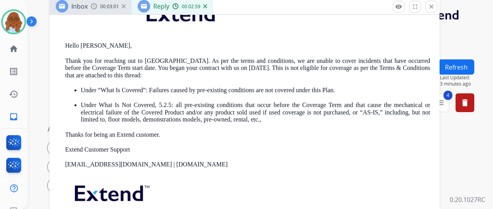
drag, startPoint x: 316, startPoint y: 133, endPoint x: 284, endPoint y: 137, distance: 32.9
click at [316, 133] on div "Hello [PERSON_NAME], Thank you for reaching out to [GEOGRAPHIC_DATA]. As per th…" at bounding box center [247, 122] width 365 height 252
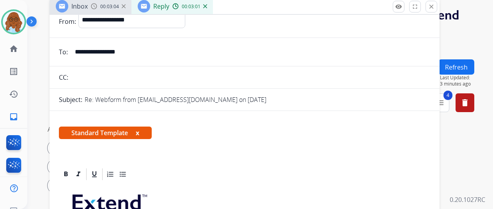
scroll to position [0, 0]
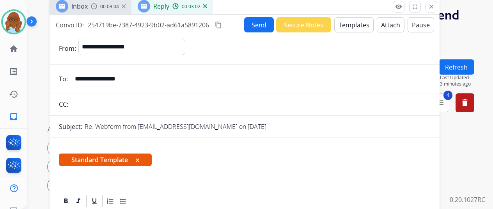
click at [97, 8] on img at bounding box center [94, 6] width 6 height 6
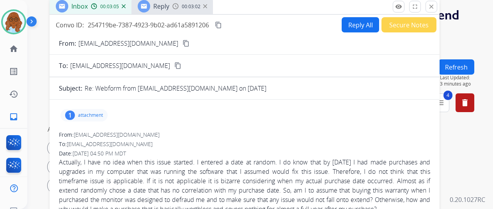
click at [101, 114] on p "attachment" at bounding box center [90, 115] width 25 height 6
click at [189, 11] on div "Reply 00:03:03" at bounding box center [171, 6] width 81 height 16
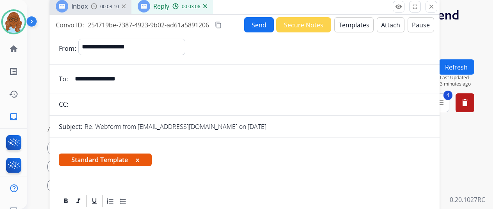
click at [104, 9] on div "00:03:10" at bounding box center [108, 6] width 34 height 7
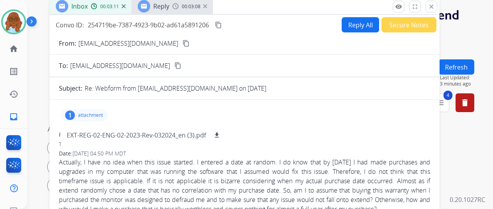
scroll to position [78, 0]
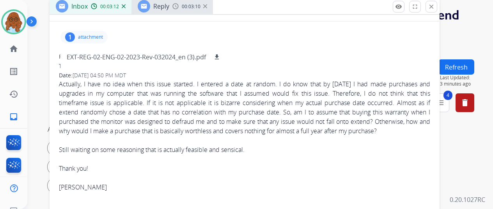
click at [93, 38] on p "attachment" at bounding box center [90, 37] width 25 height 6
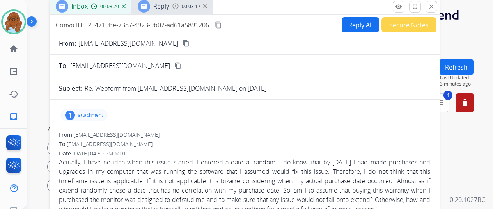
scroll to position [39, 0]
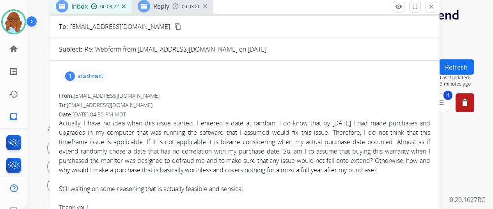
click at [168, 9] on span "Reply" at bounding box center [161, 6] width 16 height 9
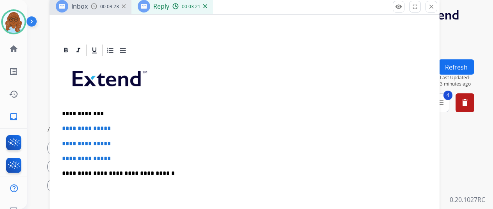
scroll to position [156, 0]
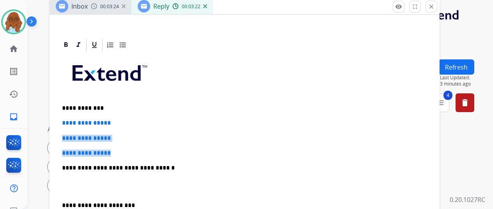
drag, startPoint x: 125, startPoint y: 154, endPoint x: 61, endPoint y: 126, distance: 69.8
click at [89, 122] on span "**********" at bounding box center [86, 123] width 49 height 6
drag, startPoint x: 125, startPoint y: 145, endPoint x: 66, endPoint y: 120, distance: 64.1
click at [66, 120] on div "**********" at bounding box center [244, 186] width 371 height 268
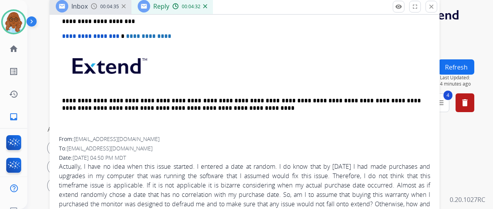
scroll to position [273, 0]
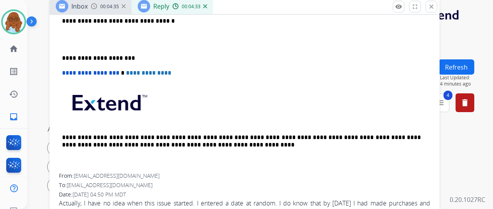
click at [68, 55] on p "**********" at bounding box center [241, 58] width 359 height 7
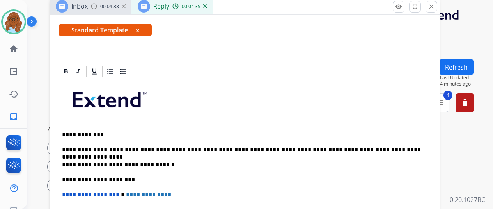
scroll to position [117, 0]
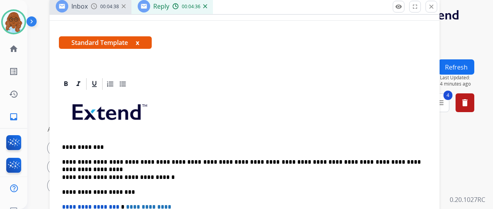
click at [424, 166] on div "**********" at bounding box center [244, 199] width 371 height 216
click at [421, 158] on p "**********" at bounding box center [241, 161] width 359 height 7
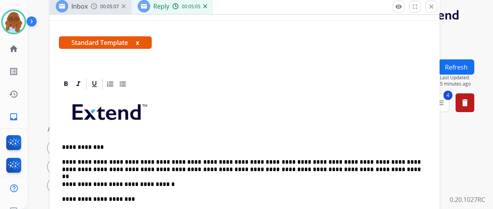
click at [163, 166] on p "**********" at bounding box center [241, 165] width 359 height 14
click at [369, 175] on div "**********" at bounding box center [244, 202] width 371 height 223
click at [367, 168] on p "**********" at bounding box center [241, 165] width 359 height 14
drag, startPoint x: 90, startPoint y: 167, endPoint x: 427, endPoint y: 151, distance: 337.9
click at [427, 151] on div "**********" at bounding box center [244, 202] width 371 height 223
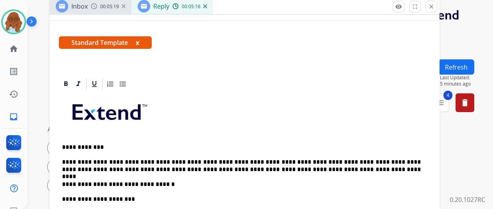
click at [70, 166] on p "**********" at bounding box center [241, 165] width 359 height 14
click at [358, 171] on p "**********" at bounding box center [241, 165] width 359 height 14
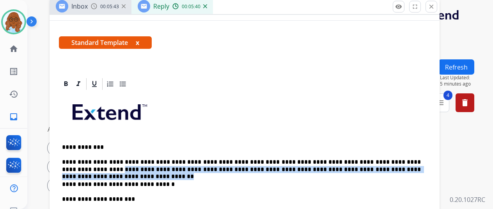
drag, startPoint x: 422, startPoint y: 170, endPoint x: 422, endPoint y: 160, distance: 9.8
click at [421, 160] on p "**********" at bounding box center [241, 165] width 359 height 14
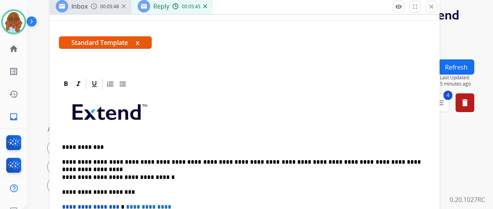
click at [139, 42] on button "x" at bounding box center [138, 42] width 4 height 9
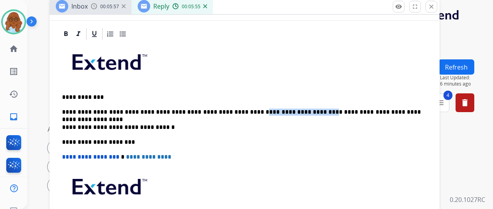
drag, startPoint x: 242, startPoint y: 111, endPoint x: 296, endPoint y: 110, distance: 53.4
click at [296, 110] on p "**********" at bounding box center [241, 111] width 359 height 7
click at [224, 110] on p "**********" at bounding box center [241, 111] width 359 height 7
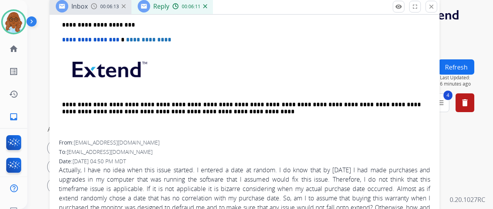
scroll to position [0, 0]
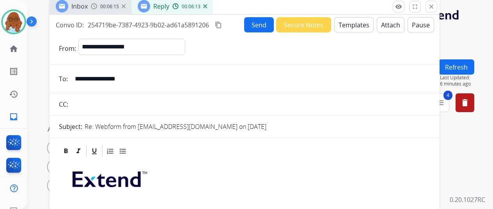
click at [222, 23] on mat-icon "content_copy" at bounding box center [218, 24] width 7 height 7
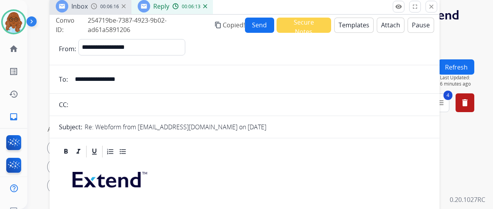
click at [260, 26] on button "Send" at bounding box center [259, 25] width 29 height 15
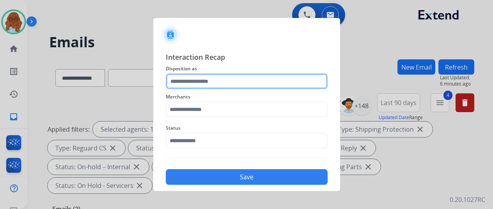
click at [237, 81] on input "text" at bounding box center [247, 81] width 162 height 16
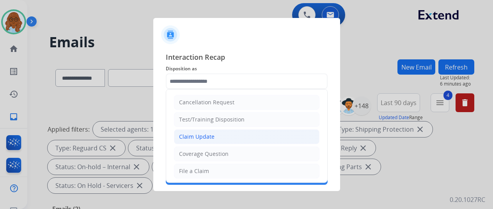
click at [205, 133] on div "Claim Update" at bounding box center [196, 137] width 35 height 8
type input "**********"
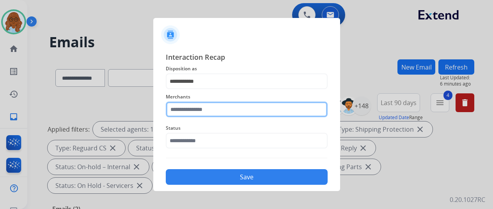
click at [194, 108] on input "text" at bounding box center [247, 109] width 162 height 16
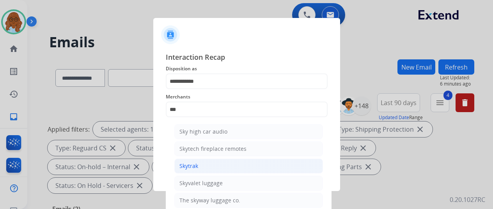
click at [194, 166] on div "Skytrak" at bounding box center [188, 166] width 19 height 8
type input "*******"
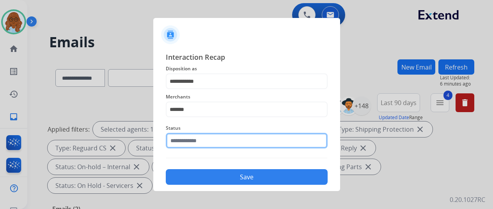
click at [207, 147] on input "text" at bounding box center [247, 141] width 162 height 16
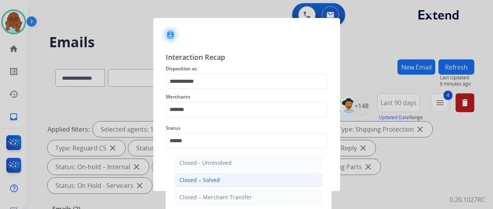
click at [206, 180] on div "Closed – Solved" at bounding box center [199, 180] width 41 height 8
type input "**********"
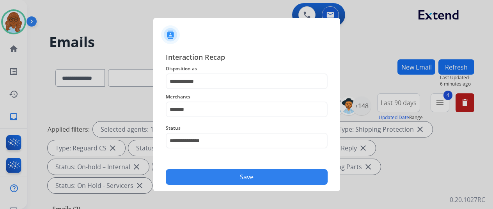
click at [217, 178] on button "Save" at bounding box center [247, 177] width 162 height 16
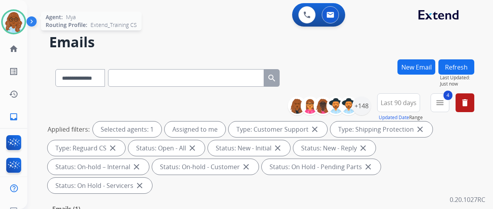
click at [14, 26] on img at bounding box center [14, 22] width 22 height 22
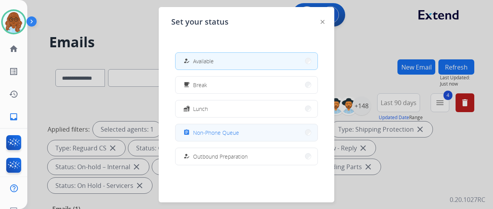
click at [217, 129] on span "Non-Phone Queue" at bounding box center [216, 132] width 46 height 8
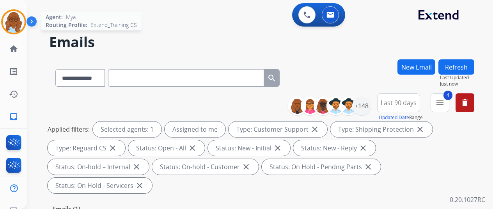
click at [16, 21] on img at bounding box center [14, 22] width 22 height 22
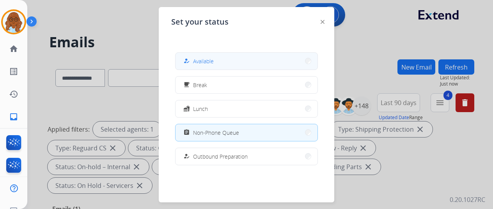
click at [193, 60] on div "how_to_reg Available" at bounding box center [198, 60] width 32 height 9
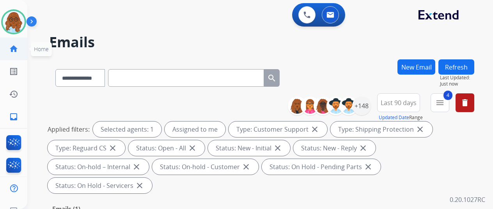
click at [22, 52] on link "home Home" at bounding box center [14, 49] width 22 height 22
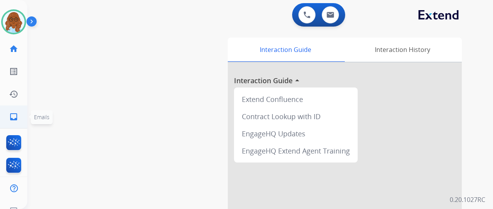
click at [10, 116] on mat-icon "inbox" at bounding box center [13, 116] width 9 height 9
select select "**********"
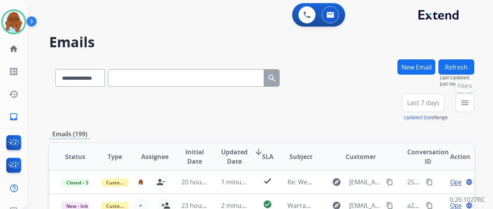
click at [464, 102] on button "menu Filters" at bounding box center [464, 102] width 19 height 19
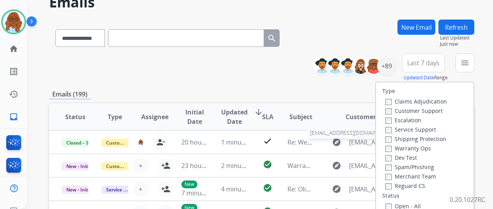
scroll to position [78, 0]
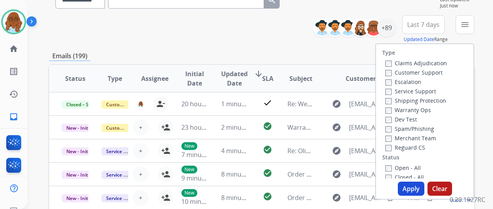
click at [406, 73] on label "Customer Support" at bounding box center [413, 72] width 57 height 7
click at [407, 101] on label "Shipping Protection" at bounding box center [415, 100] width 61 height 7
click at [403, 142] on div "Merchant Team" at bounding box center [416, 137] width 62 height 9
click at [401, 150] on label "Reguard CS" at bounding box center [405, 146] width 40 height 7
drag, startPoint x: 401, startPoint y: 167, endPoint x: 403, endPoint y: 177, distance: 9.9
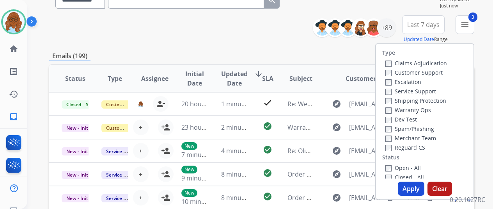
click at [401, 167] on label "Open - All" at bounding box center [402, 167] width 35 height 7
click at [410, 191] on button "Apply" at bounding box center [411, 188] width 27 height 14
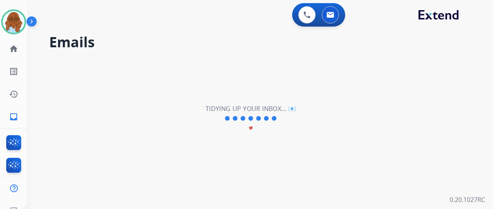
scroll to position [0, 0]
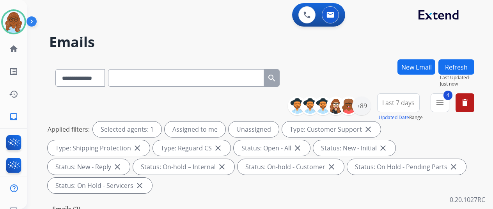
click at [411, 101] on span "Last 7 days" at bounding box center [398, 102] width 32 height 3
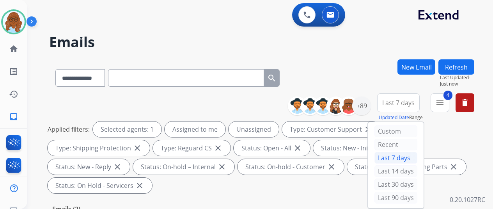
drag, startPoint x: 397, startPoint y: 195, endPoint x: 388, endPoint y: 174, distance: 22.4
click at [396, 196] on div "Last 90 days" at bounding box center [395, 197] width 43 height 12
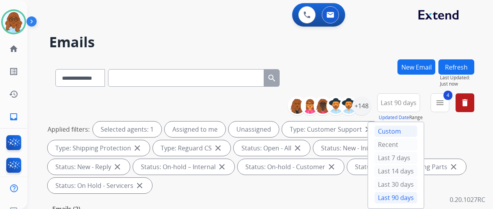
click at [391, 133] on div "Custom" at bounding box center [395, 131] width 43 height 12
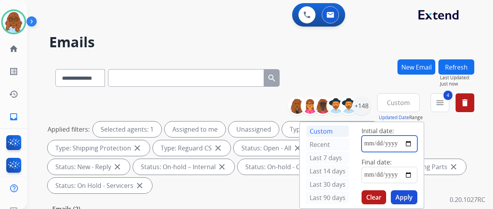
click at [417, 144] on input "date" at bounding box center [389, 143] width 56 height 16
click at [415, 142] on input "date" at bounding box center [389, 143] width 56 height 16
type input "**********"
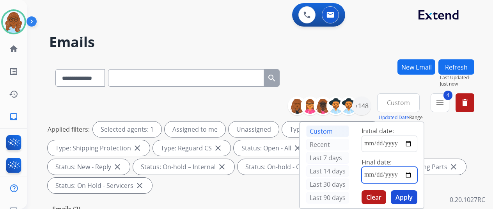
click at [415, 176] on input "date" at bounding box center [389, 174] width 56 height 16
type input "**********"
click at [413, 194] on button "Apply" at bounding box center [404, 197] width 27 height 14
click at [368, 105] on div "+148" at bounding box center [361, 105] width 19 height 19
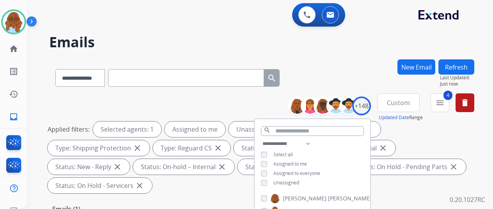
click at [275, 184] on div "Unassigned" at bounding box center [280, 182] width 38 height 6
click at [274, 182] on div "Unassigned" at bounding box center [280, 182] width 38 height 6
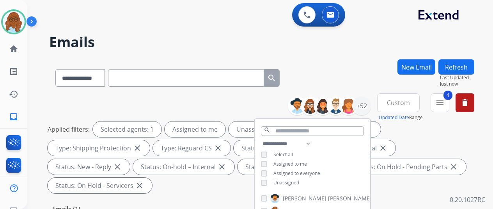
click at [277, 181] on div "Unassigned" at bounding box center [280, 182] width 38 height 6
click at [284, 181] on span "Unassigned" at bounding box center [286, 182] width 26 height 7
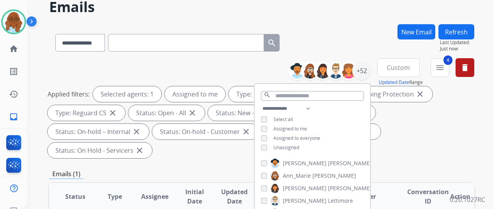
scroll to position [78, 0]
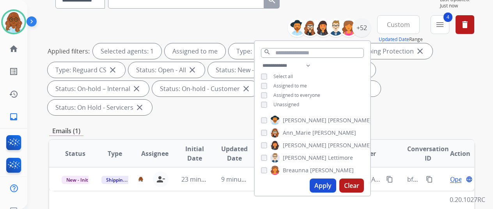
click at [327, 183] on button "Apply" at bounding box center [322, 185] width 27 height 14
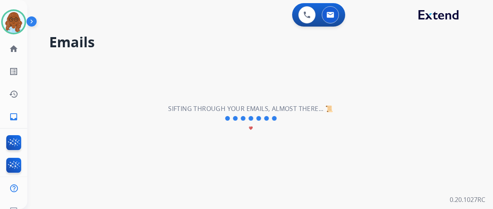
scroll to position [0, 0]
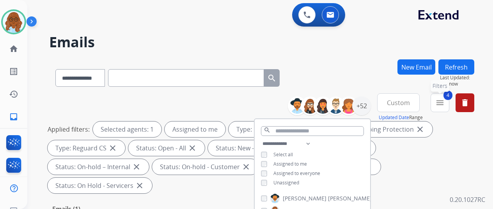
click at [438, 106] on button "4 menu Filters" at bounding box center [439, 102] width 19 height 19
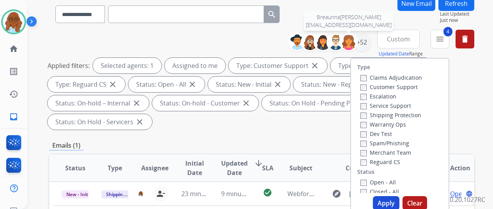
scroll to position [117, 0]
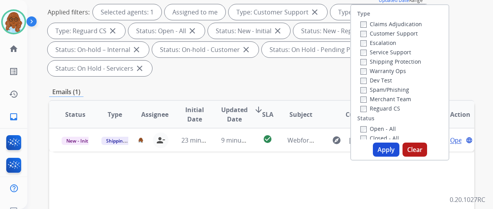
click at [364, 134] on label "Closed - All" at bounding box center [379, 137] width 39 height 7
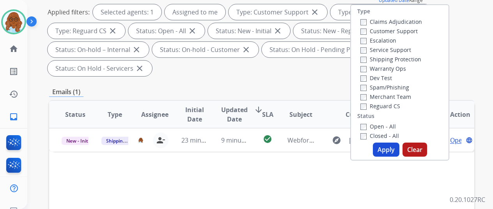
click at [391, 149] on button "Apply" at bounding box center [386, 149] width 27 height 14
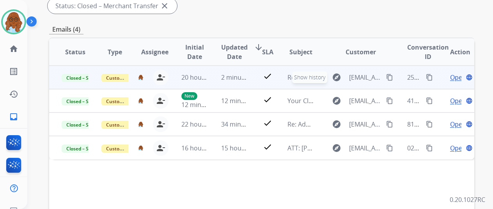
scroll to position [195, 0]
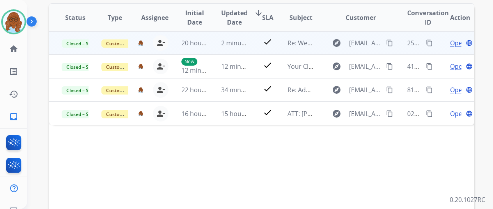
click at [428, 43] on mat-icon "content_copy" at bounding box center [429, 42] width 7 height 7
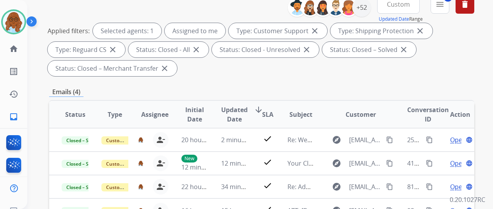
scroll to position [39, 0]
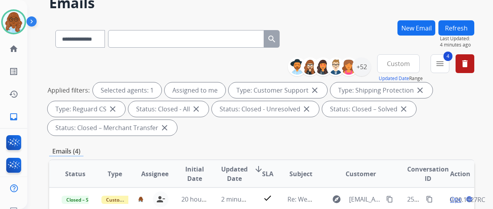
click at [398, 65] on span "Custom" at bounding box center [398, 63] width 23 height 3
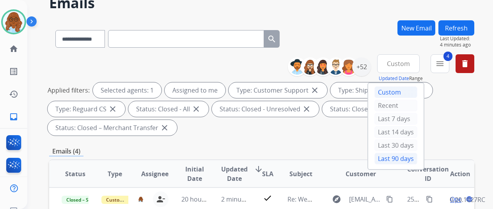
click at [385, 155] on div "Last 90 days" at bounding box center [395, 158] width 43 height 12
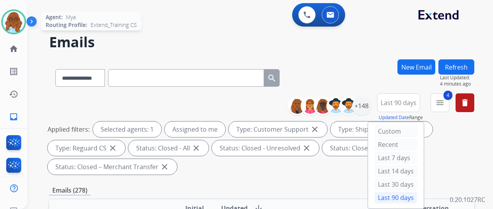
click at [18, 24] on img at bounding box center [14, 22] width 22 height 22
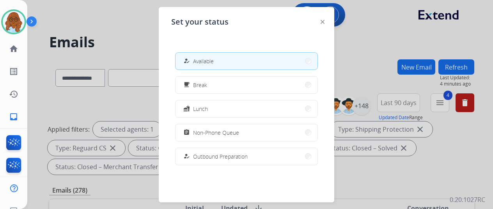
click at [318, 18] on div "Set your status how_to_reg Available free_breakfast Break fastfood Lunch assign…" at bounding box center [246, 104] width 175 height 195
click at [320, 23] on img at bounding box center [322, 22] width 4 height 4
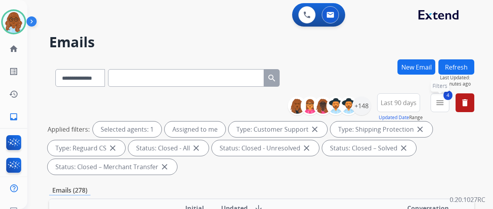
click at [449, 110] on button "4 menu Filters" at bounding box center [439, 102] width 19 height 19
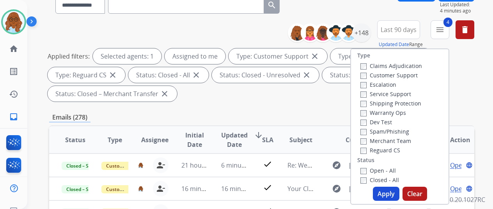
scroll to position [78, 0]
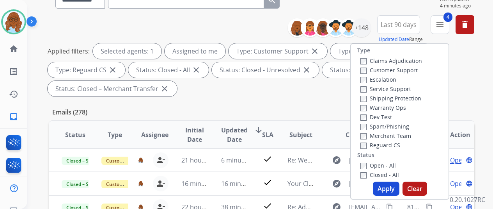
click at [389, 184] on button "Apply" at bounding box center [386, 188] width 27 height 14
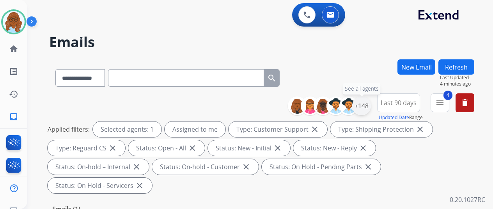
click at [368, 101] on div "+148" at bounding box center [361, 105] width 19 height 19
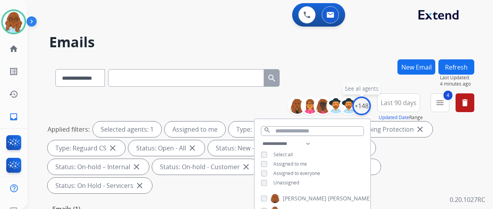
click at [371, 108] on div "+148" at bounding box center [361, 105] width 19 height 19
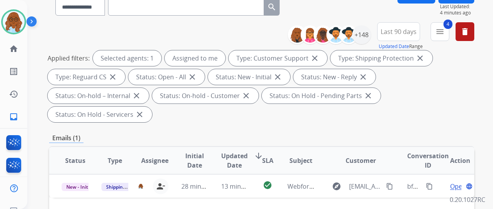
scroll to position [117, 0]
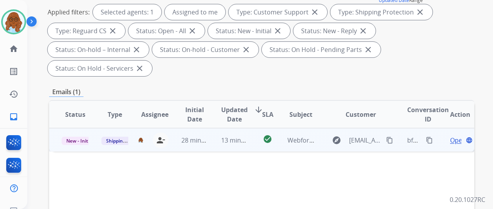
click at [452, 135] on span "Open" at bounding box center [458, 139] width 16 height 9
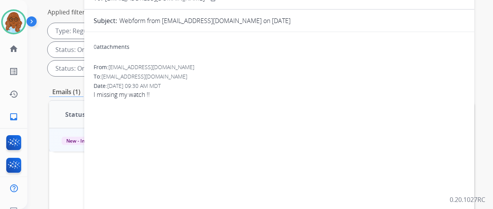
scroll to position [0, 0]
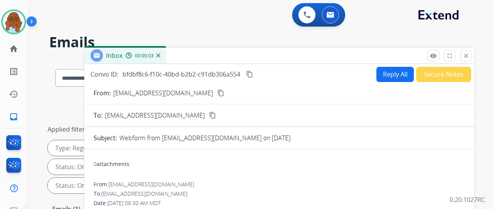
click at [389, 74] on button "Reply All" at bounding box center [394, 74] width 37 height 15
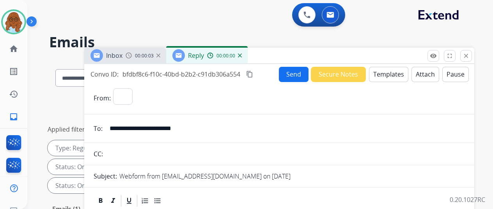
select select "**********"
click at [154, 52] on div "00:00:08" at bounding box center [142, 55] width 34 height 7
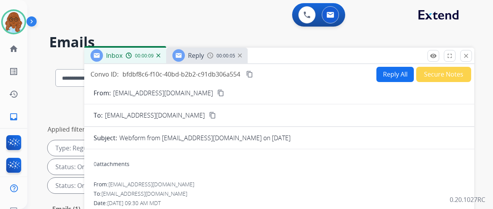
click at [217, 93] on mat-icon "content_copy" at bounding box center [220, 92] width 7 height 7
click at [199, 61] on div "Reply" at bounding box center [188, 55] width 32 height 12
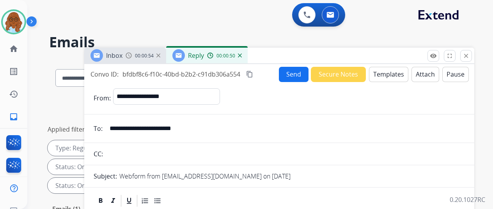
click at [378, 77] on button "Templates" at bounding box center [388, 74] width 39 height 15
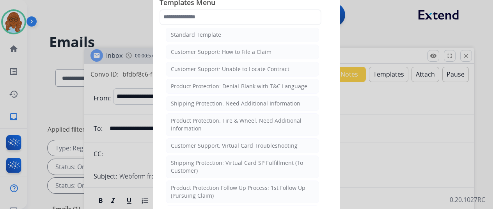
scroll to position [195, 0]
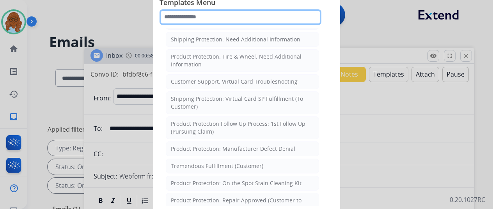
click at [203, 17] on input "text" at bounding box center [240, 17] width 162 height 16
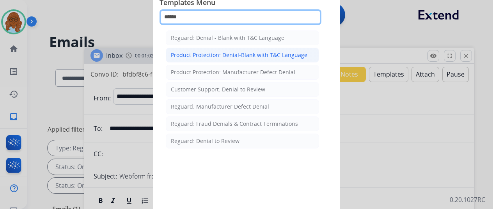
type input "******"
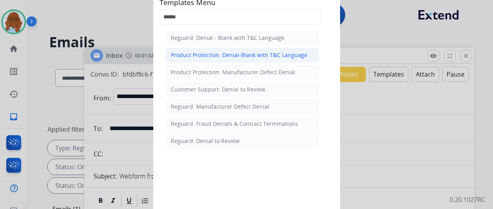
click at [203, 53] on div "Product Protection: Denial-Blank with T&C Language" at bounding box center [239, 55] width 136 height 8
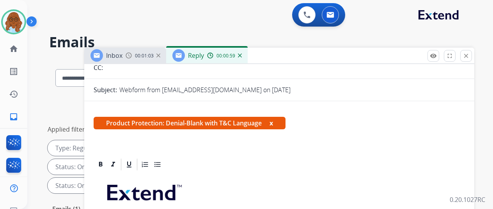
scroll to position [170, 0]
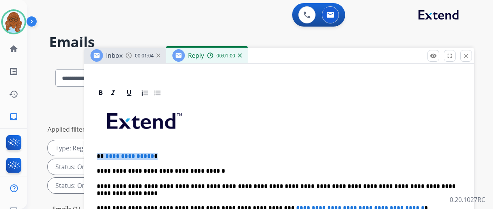
drag, startPoint x: 166, startPoint y: 139, endPoint x: 97, endPoint y: 140, distance: 69.0
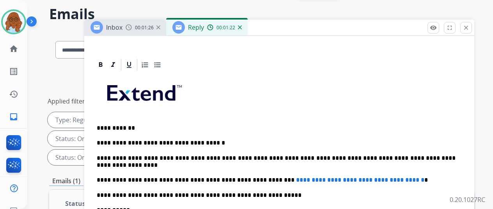
scroll to position [39, 0]
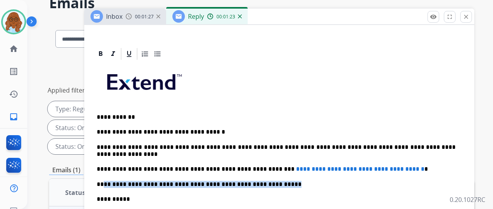
drag, startPoint x: 346, startPoint y: 159, endPoint x: 110, endPoint y: 159, distance: 236.2
click at [110, 159] on div "**********" at bounding box center [279, 195] width 371 height 268
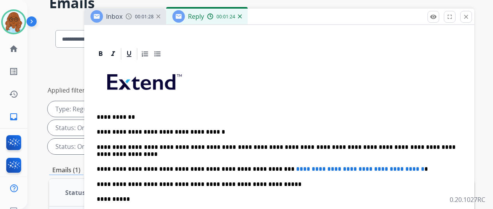
click at [339, 166] on span "**********" at bounding box center [360, 169] width 128 height 6
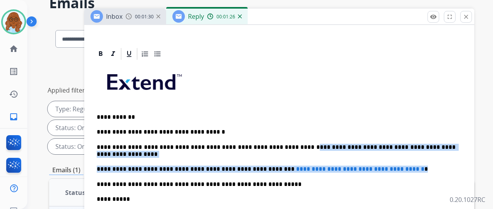
drag, startPoint x: 362, startPoint y: 159, endPoint x: 307, endPoint y: 126, distance: 64.7
click at [307, 126] on div "**********" at bounding box center [279, 195] width 371 height 268
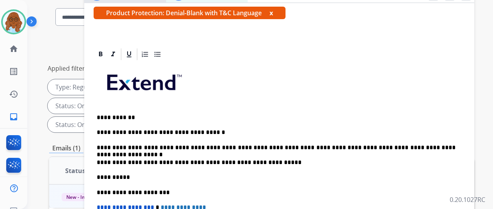
scroll to position [54, 0]
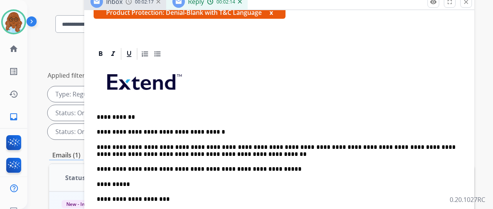
drag, startPoint x: 238, startPoint y: 135, endPoint x: 248, endPoint y: 147, distance: 15.2
click at [238, 143] on p "**********" at bounding box center [276, 150] width 359 height 14
click at [239, 143] on p "**********" at bounding box center [276, 150] width 359 height 14
click at [268, 143] on p "**********" at bounding box center [276, 150] width 359 height 14
click at [298, 145] on div "**********" at bounding box center [279, 187] width 371 height 253
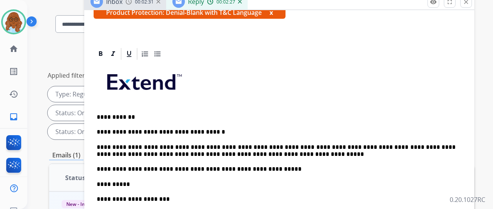
click at [298, 144] on div "**********" at bounding box center [279, 187] width 371 height 253
click at [302, 143] on p "**********" at bounding box center [276, 150] width 359 height 14
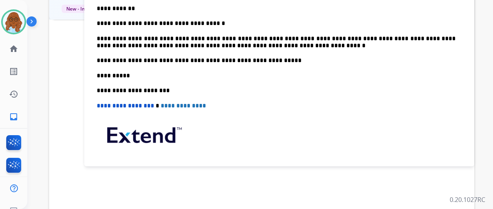
scroll to position [0, 0]
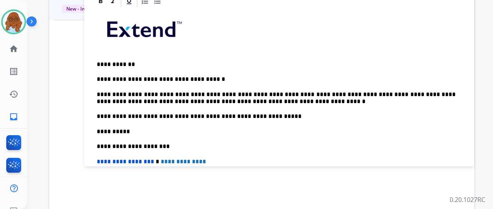
click at [306, 102] on p "**********" at bounding box center [276, 98] width 359 height 14
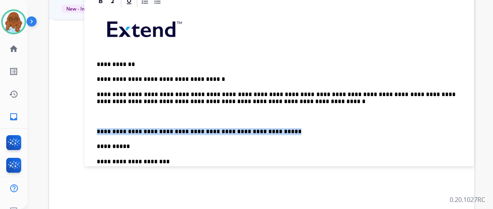
drag, startPoint x: 287, startPoint y: 126, endPoint x: 102, endPoint y: 125, distance: 185.1
click at [102, 125] on div "**********" at bounding box center [279, 142] width 371 height 268
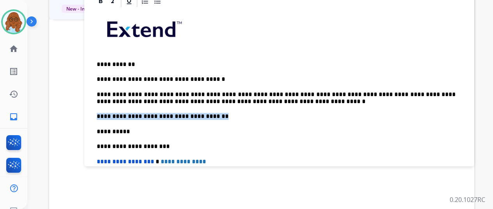
drag, startPoint x: 223, startPoint y: 117, endPoint x: 102, endPoint y: 117, distance: 121.6
click at [102, 116] on div "**********" at bounding box center [279, 134] width 371 height 253
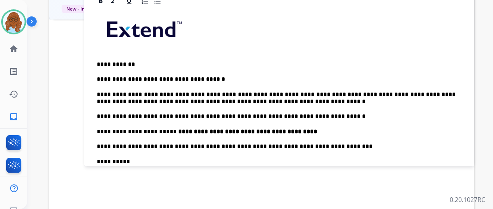
click at [343, 113] on p "**********" at bounding box center [276, 116] width 359 height 7
click at [103, 128] on p "**********" at bounding box center [276, 131] width 359 height 7
drag, startPoint x: 117, startPoint y: 128, endPoint x: 99, endPoint y: 126, distance: 18.0
click at [99, 126] on div "**********" at bounding box center [279, 163] width 390 height 338
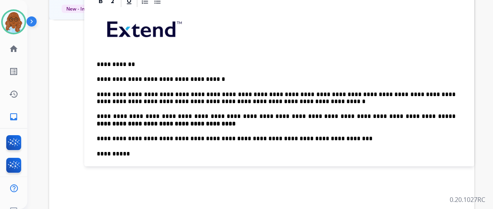
click at [388, 115] on p "**********" at bounding box center [276, 120] width 359 height 14
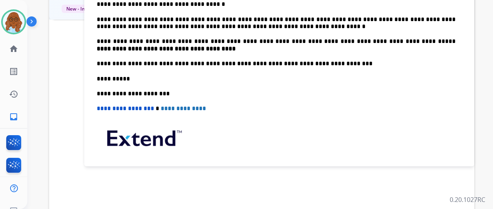
scroll to position [78, 0]
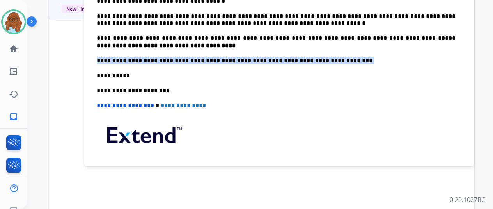
drag, startPoint x: 300, startPoint y: 57, endPoint x: 102, endPoint y: 53, distance: 198.0
click at [102, 53] on div "**********" at bounding box center [279, 67] width 371 height 275
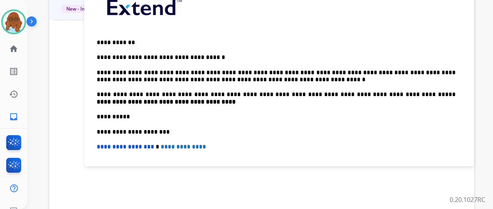
scroll to position [0, 0]
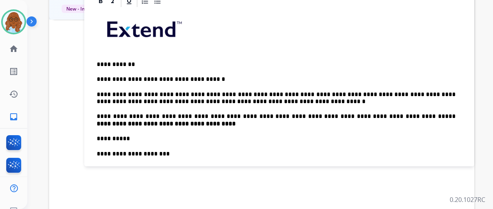
click at [164, 114] on p "**********" at bounding box center [276, 120] width 359 height 14
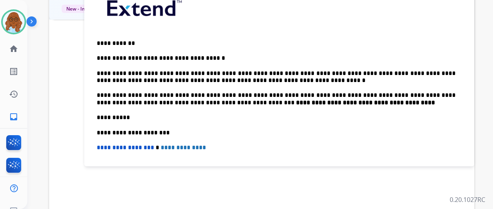
scroll to position [39, 0]
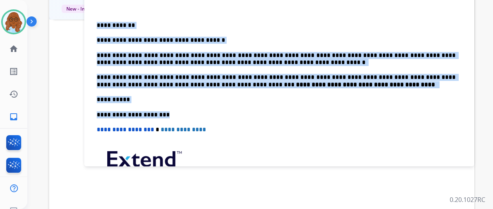
drag, startPoint x: 172, startPoint y: 112, endPoint x: 102, endPoint y: 22, distance: 113.8
click at [102, 22] on div "**********" at bounding box center [279, 99] width 371 height 260
copy div "**********"
click at [277, 108] on div "**********" at bounding box center [279, 99] width 371 height 260
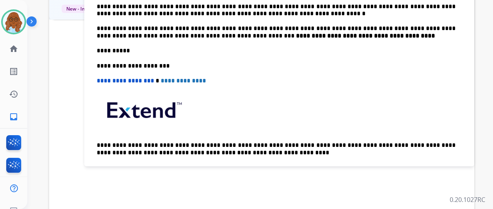
scroll to position [0, 0]
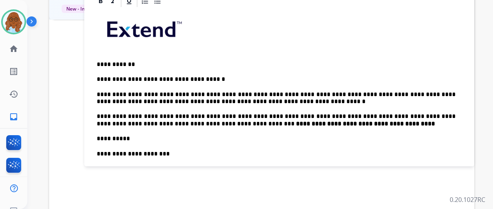
click at [447, 120] on p "**********" at bounding box center [276, 120] width 359 height 14
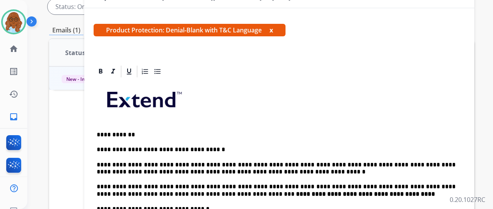
scroll to position [129, 0]
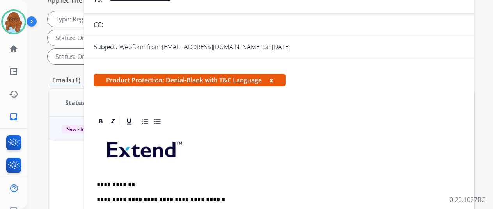
click at [273, 79] on button "x" at bounding box center [271, 79] width 4 height 9
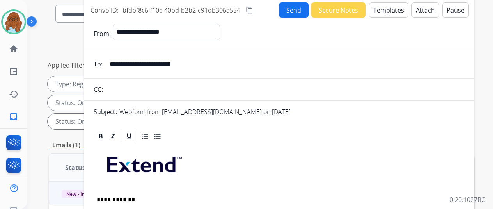
scroll to position [0, 0]
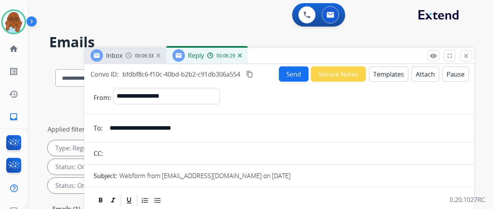
click at [253, 74] on mat-icon "content_copy" at bounding box center [249, 74] width 7 height 7
click at [292, 78] on button "Send" at bounding box center [294, 73] width 30 height 15
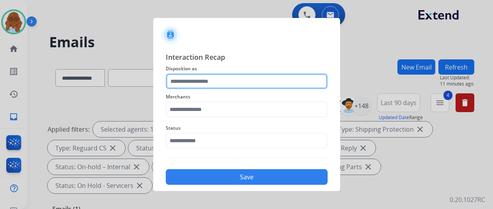
click at [298, 86] on input "text" at bounding box center [247, 81] width 162 height 16
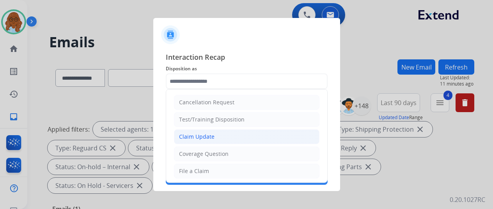
click at [225, 135] on li "Claim Update" at bounding box center [246, 136] width 145 height 15
type input "**********"
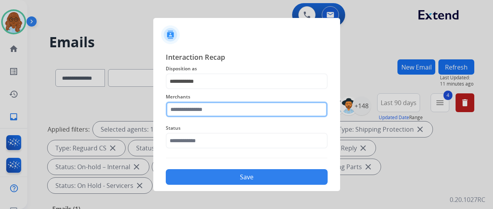
click at [210, 108] on input "text" at bounding box center [247, 109] width 162 height 16
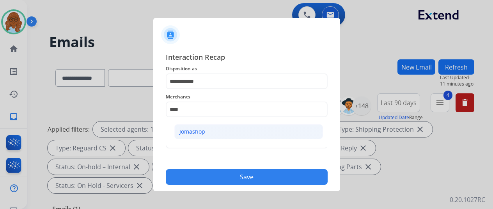
click at [204, 136] on li "Jomashop" at bounding box center [248, 131] width 148 height 15
type input "********"
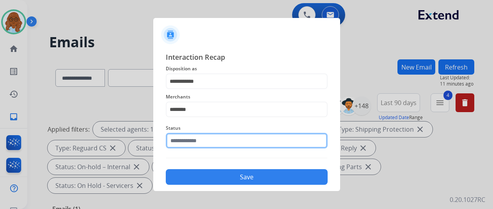
click at [202, 136] on input "text" at bounding box center [247, 141] width 162 height 16
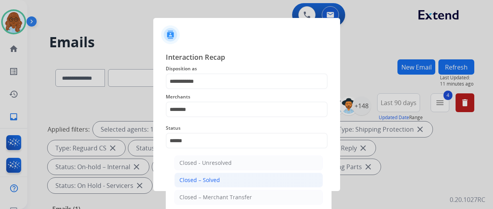
click at [225, 174] on li "Closed – Solved" at bounding box center [248, 179] width 148 height 15
type input "**********"
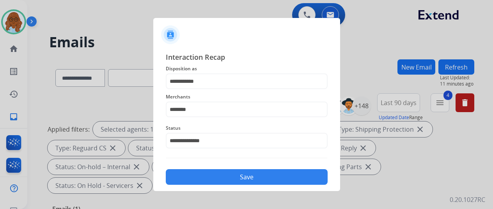
click at [251, 182] on button "Save" at bounding box center [247, 177] width 162 height 16
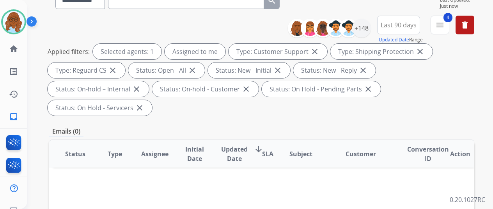
scroll to position [78, 0]
click at [376, 30] on div "**********" at bounding box center [383, 29] width 180 height 28
click at [371, 29] on div "+148" at bounding box center [361, 27] width 19 height 19
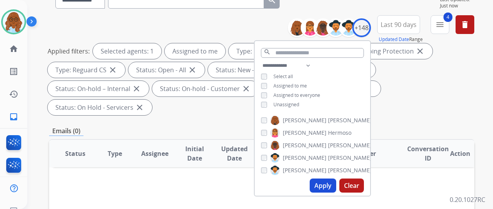
click at [267, 80] on div "**********" at bounding box center [311, 86] width 115 height 50
click at [321, 180] on button "Apply" at bounding box center [322, 185] width 27 height 14
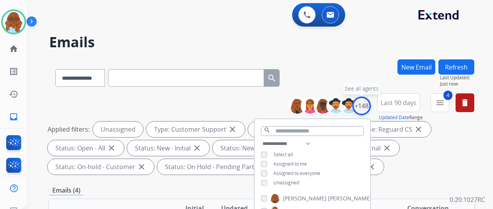
click at [366, 106] on div "+148" at bounding box center [361, 105] width 19 height 19
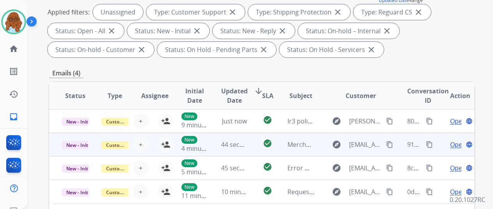
scroll to position [195, 0]
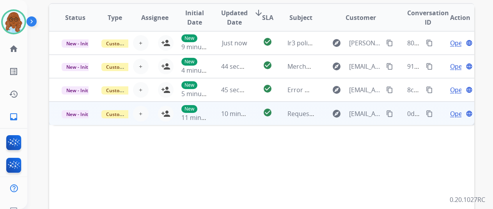
click at [455, 113] on span "Open" at bounding box center [458, 113] width 16 height 9
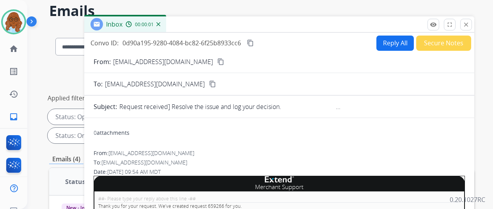
scroll to position [0, 0]
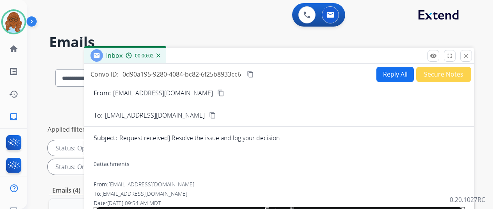
drag, startPoint x: 468, startPoint y: 57, endPoint x: 466, endPoint y: 65, distance: 8.0
click at [468, 57] on button "close Close" at bounding box center [466, 56] width 12 height 12
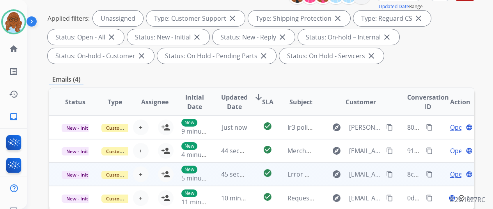
scroll to position [156, 0]
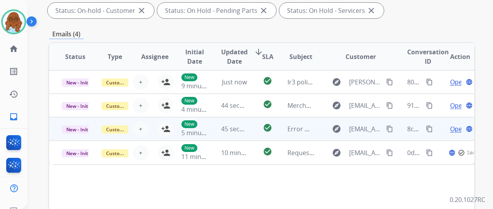
click at [438, 131] on td "Open language" at bounding box center [454, 128] width 40 height 23
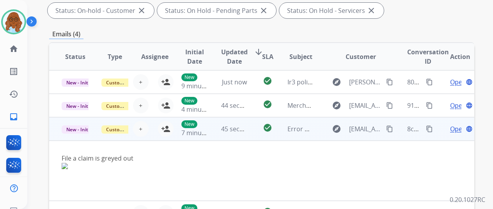
click at [451, 128] on span "Open" at bounding box center [458, 128] width 16 height 9
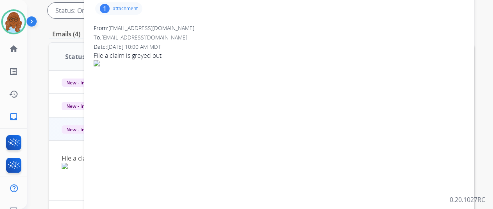
click at [125, 12] on div "1 attachment" at bounding box center [118, 8] width 47 height 12
click at [122, 30] on div at bounding box center [120, 28] width 39 height 27
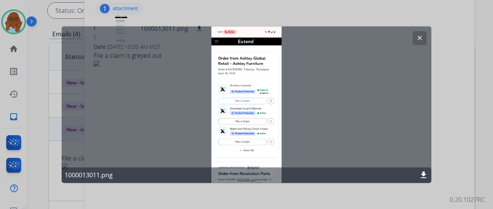
click at [420, 38] on mat-icon "clear" at bounding box center [419, 37] width 7 height 7
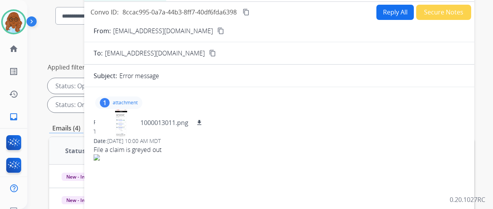
scroll to position [0, 0]
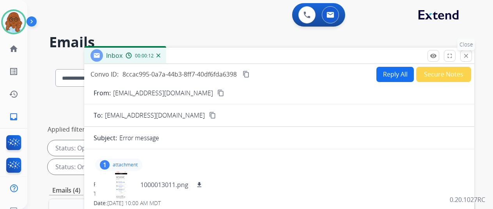
click at [469, 55] on mat-icon "close" at bounding box center [465, 55] width 7 height 7
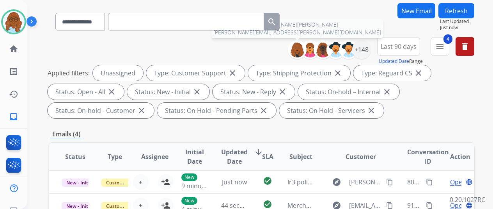
scroll to position [117, 0]
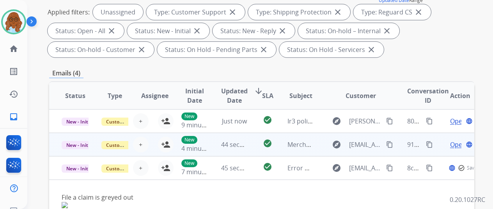
click at [441, 146] on td "Open language" at bounding box center [454, 144] width 40 height 23
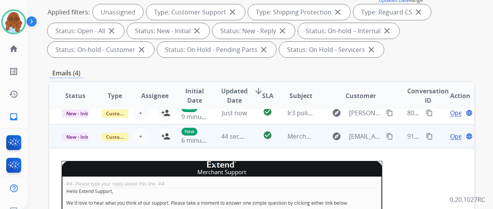
scroll to position [0, 0]
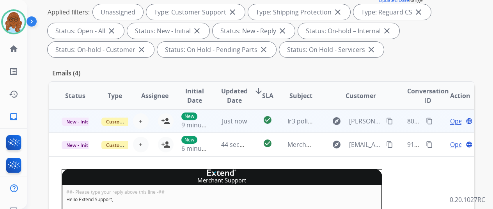
click at [439, 122] on td "Open language" at bounding box center [454, 120] width 40 height 23
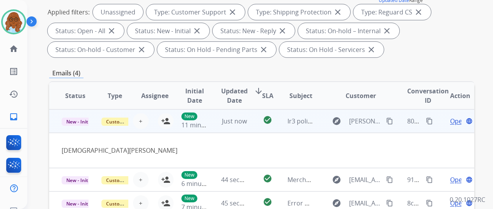
click at [452, 123] on span "Open" at bounding box center [458, 120] width 16 height 9
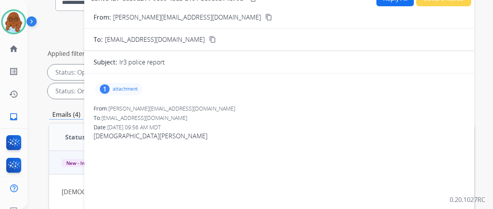
scroll to position [39, 0]
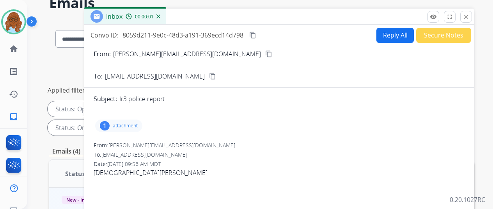
click at [126, 125] on p "attachment" at bounding box center [125, 125] width 25 height 6
click at [138, 121] on div "1 attachment Complaint Submitted - Internet Crime Complaint Center (IC3).pdf do…" at bounding box center [118, 125] width 47 height 12
click at [468, 18] on button "close Close" at bounding box center [466, 17] width 12 height 12
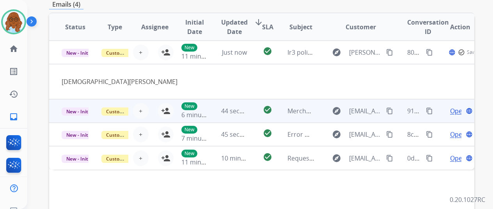
scroll to position [234, 0]
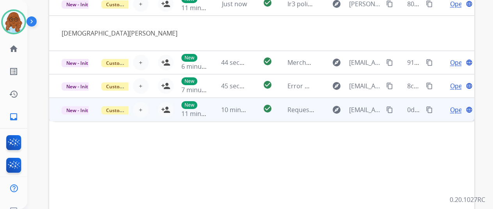
click at [452, 109] on span "Open" at bounding box center [458, 109] width 16 height 9
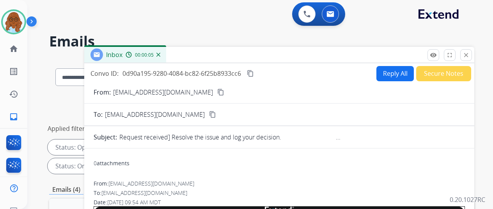
scroll to position [0, 0]
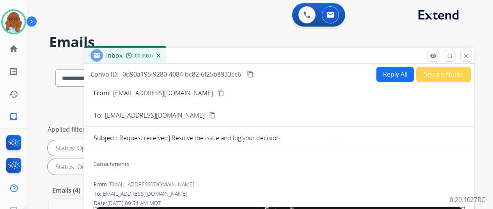
click at [396, 71] on button "Reply All" at bounding box center [394, 74] width 37 height 15
select select "**********"
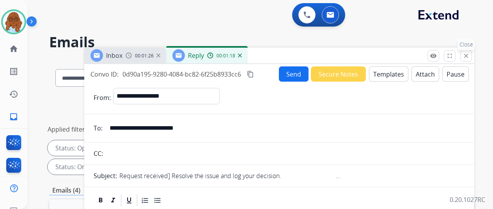
click at [469, 56] on mat-icon "close" at bounding box center [465, 55] width 7 height 7
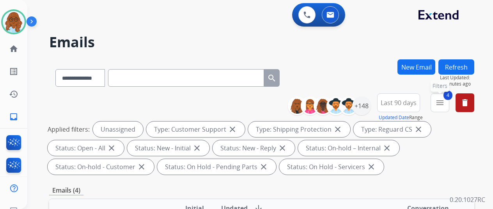
click at [444, 107] on mat-icon "menu" at bounding box center [439, 102] width 9 height 9
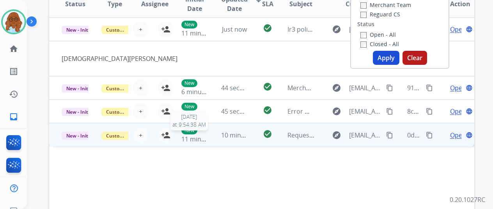
scroll to position [234, 0]
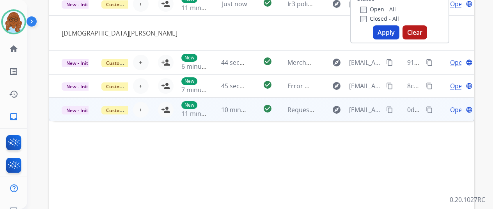
click at [453, 107] on span "Open" at bounding box center [458, 109] width 16 height 9
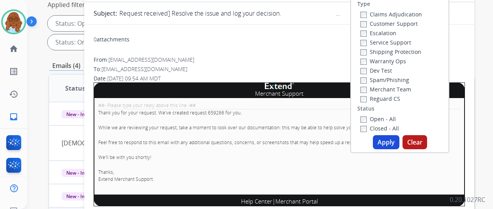
scroll to position [78, 0]
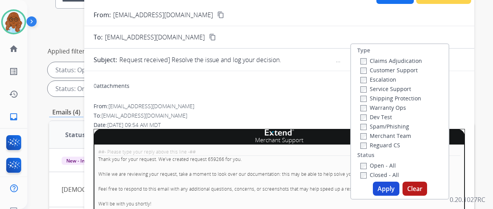
click at [303, 106] on div "From: [EMAIL_ADDRESS][DOMAIN_NAME]" at bounding box center [279, 106] width 371 height 8
click at [313, 76] on div "0 attachments From: [EMAIL_ADDRESS][DOMAIN_NAME] To: [EMAIL_ADDRESS][DOMAIN_NAM…" at bounding box center [279, 195] width 390 height 248
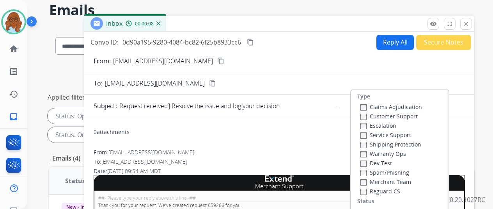
scroll to position [0, 0]
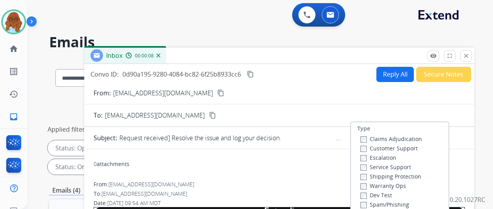
click at [469, 53] on mat-icon "close" at bounding box center [465, 55] width 7 height 7
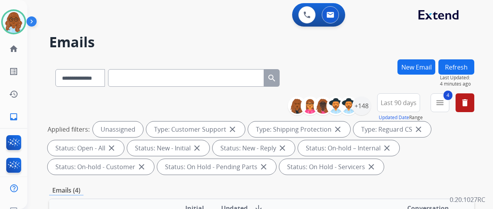
scroll to position [156, 0]
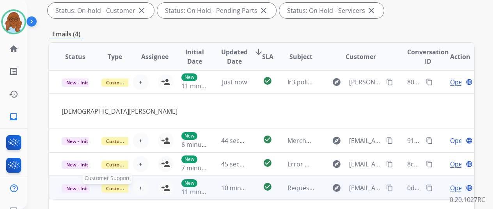
click at [122, 187] on span "Customer Support" at bounding box center [126, 188] width 51 height 8
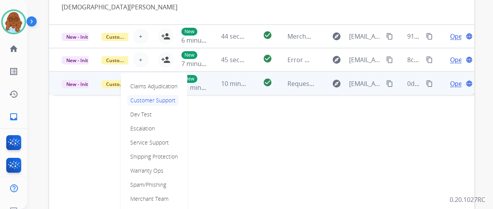
scroll to position [273, 0]
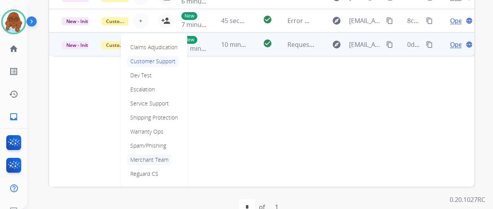
click at [154, 161] on p "Merchant Team" at bounding box center [149, 159] width 44 height 11
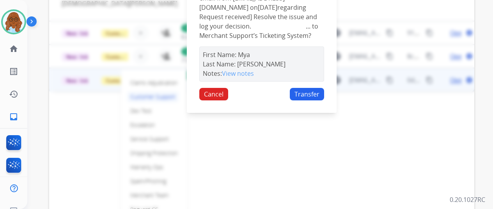
scroll to position [195, 0]
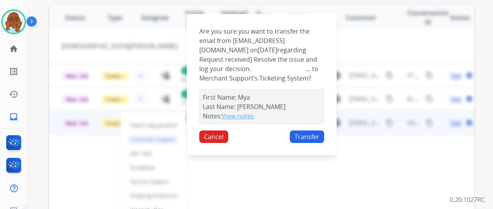
click at [240, 120] on button "View notes" at bounding box center [238, 115] width 32 height 9
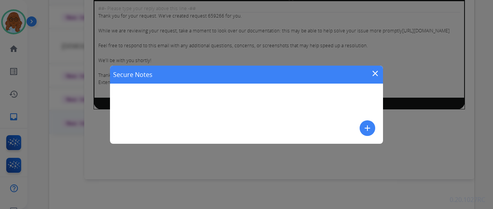
click at [367, 127] on mat-icon "add" at bounding box center [366, 127] width 9 height 9
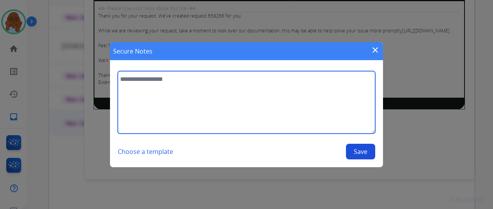
click at [201, 102] on textarea at bounding box center [246, 102] width 257 height 62
type textarea "**********"
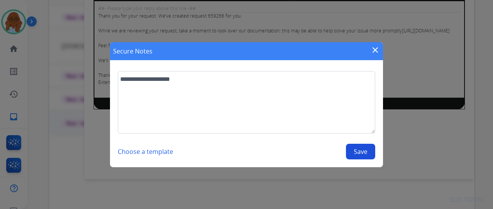
drag, startPoint x: 368, startPoint y: 149, endPoint x: 375, endPoint y: 154, distance: 8.1
click at [368, 149] on button "Save" at bounding box center [360, 151] width 29 height 16
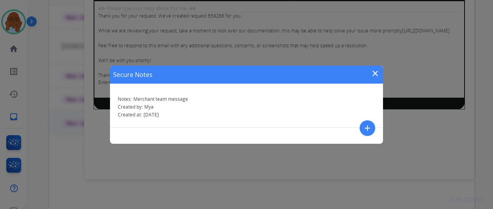
click at [373, 72] on mat-icon "close" at bounding box center [374, 73] width 9 height 9
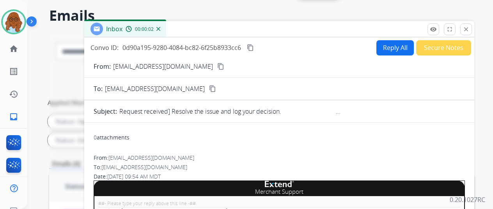
scroll to position [0, 0]
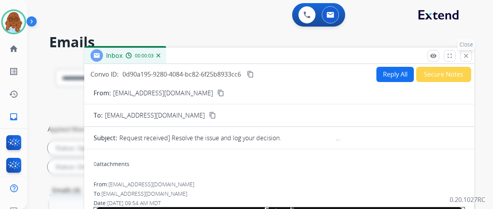
click at [469, 58] on mat-icon "close" at bounding box center [465, 55] width 7 height 7
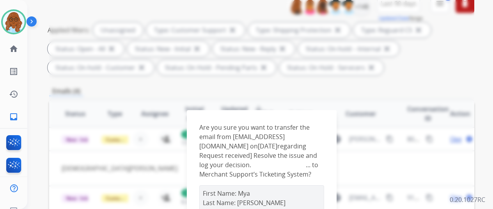
scroll to position [156, 0]
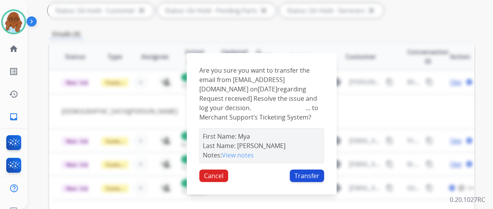
click at [313, 180] on button "Transfer" at bounding box center [307, 175] width 34 height 12
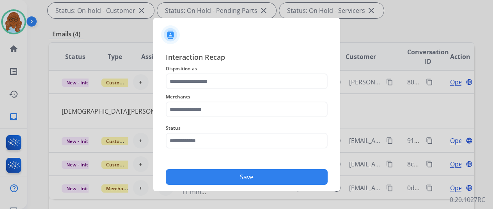
click at [195, 91] on div "Merchants" at bounding box center [247, 104] width 162 height 31
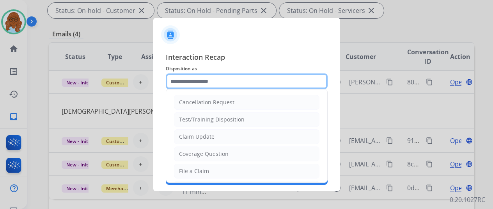
click at [201, 86] on input "text" at bounding box center [247, 81] width 162 height 16
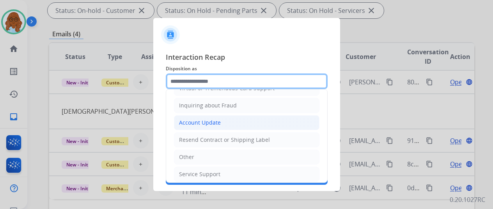
scroll to position [78, 0]
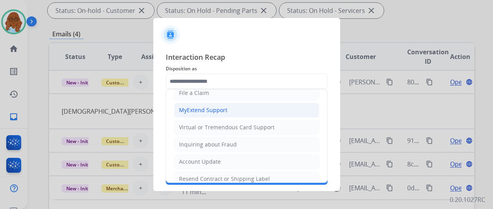
click at [209, 108] on div "MyExtend Support" at bounding box center [203, 110] width 48 height 8
type input "**********"
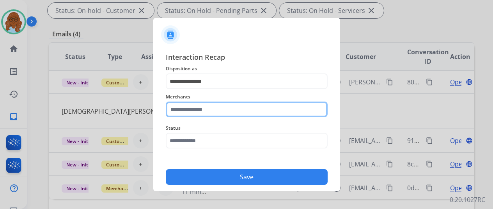
click at [210, 111] on input "text" at bounding box center [247, 109] width 162 height 16
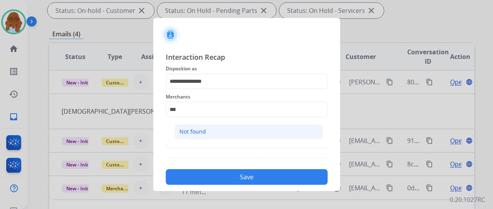
click at [222, 129] on li "Not found" at bounding box center [248, 131] width 148 height 15
type input "*********"
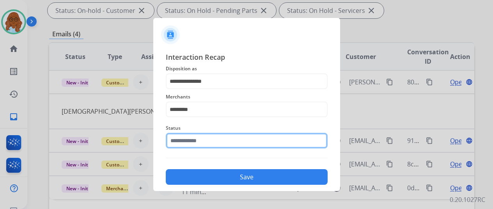
click at [191, 138] on input "text" at bounding box center [247, 141] width 162 height 16
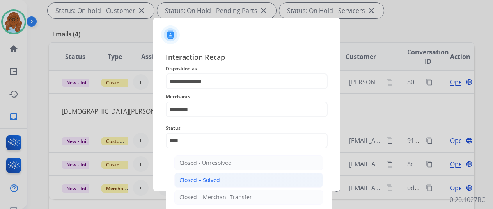
click at [209, 177] on div "Closed – Solved" at bounding box center [199, 180] width 41 height 8
type input "**********"
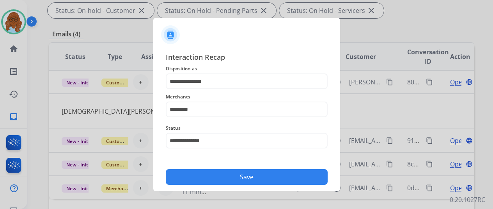
click at [216, 178] on button "Save" at bounding box center [247, 177] width 162 height 16
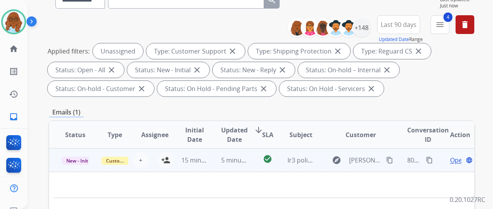
click at [439, 161] on td "Open language" at bounding box center [454, 159] width 40 height 23
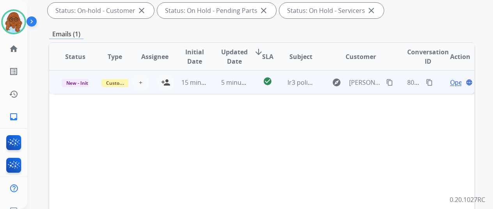
click at [454, 81] on span "Open" at bounding box center [458, 82] width 16 height 9
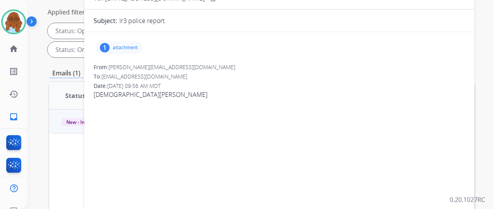
scroll to position [39, 0]
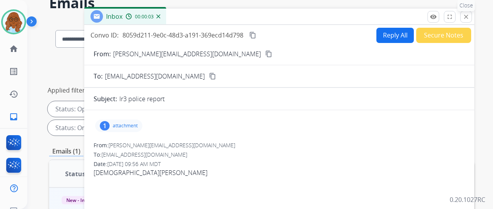
click at [469, 18] on mat-icon "close" at bounding box center [465, 16] width 7 height 7
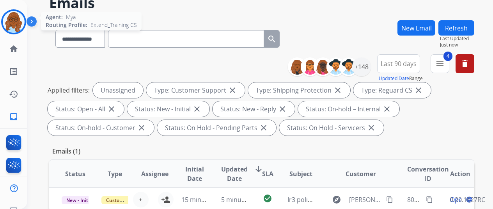
click at [12, 25] on img at bounding box center [14, 22] width 22 height 22
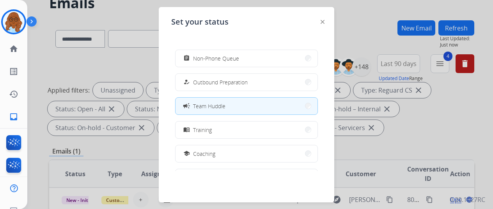
scroll to position [117, 0]
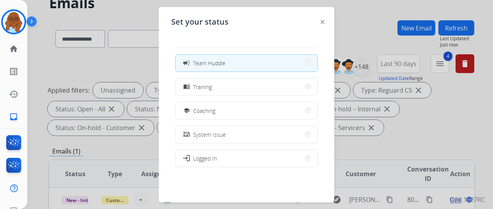
click at [264, 62] on button "campaign Team Huddle" at bounding box center [246, 63] width 142 height 17
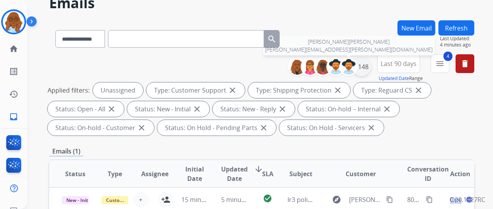
click at [368, 65] on div "+148" at bounding box center [361, 66] width 19 height 19
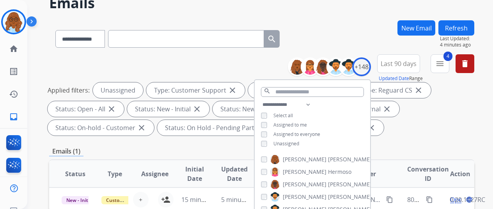
click at [282, 141] on span "Unassigned" at bounding box center [286, 143] width 26 height 7
click at [284, 123] on span "Assigned to me" at bounding box center [290, 124] width 34 height 7
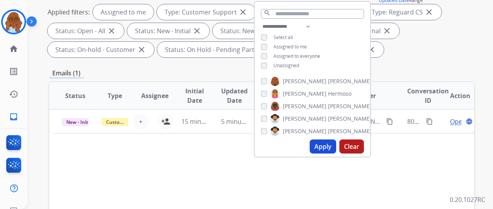
click at [336, 145] on button "Apply" at bounding box center [322, 146] width 27 height 14
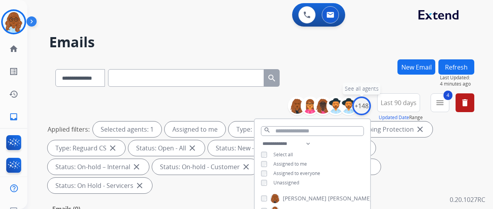
click at [369, 103] on div "+148" at bounding box center [361, 105] width 19 height 19
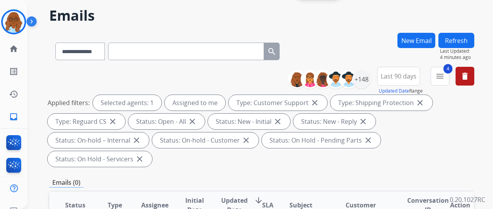
scroll to position [39, 0]
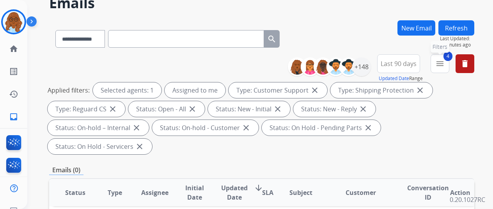
click at [444, 67] on mat-icon "menu" at bounding box center [439, 63] width 9 height 9
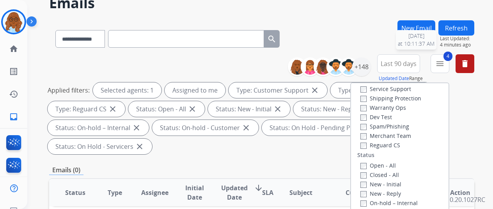
click at [463, 30] on button "Refresh" at bounding box center [456, 27] width 36 height 15
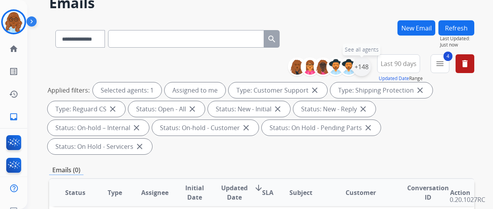
click at [371, 69] on div "+148" at bounding box center [361, 66] width 19 height 19
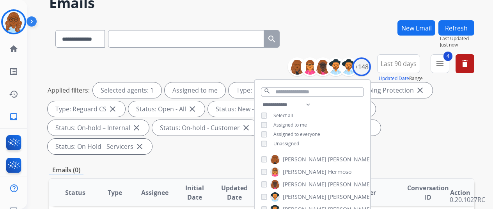
click at [290, 143] on span "Unassigned" at bounding box center [286, 143] width 26 height 7
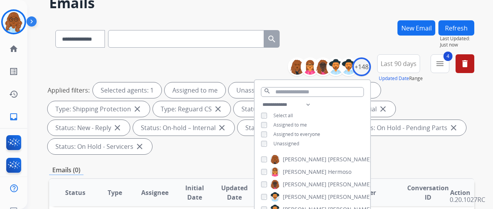
click at [288, 122] on span "Assigned to me" at bounding box center [290, 124] width 34 height 7
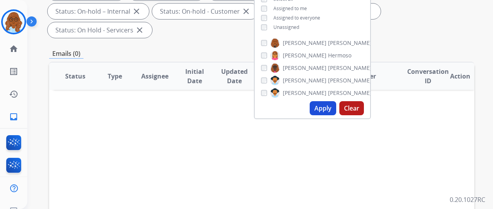
scroll to position [156, 0]
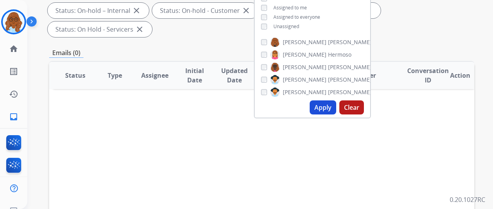
click at [326, 104] on button "Apply" at bounding box center [322, 107] width 27 height 14
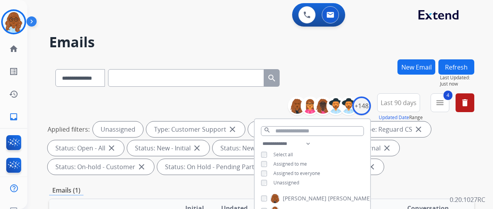
scroll to position [78, 0]
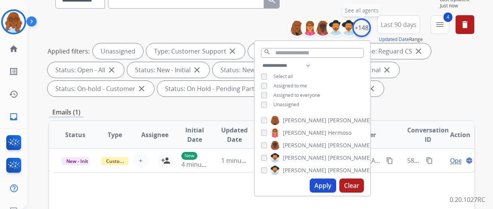
click at [370, 28] on div "+148" at bounding box center [361, 27] width 19 height 19
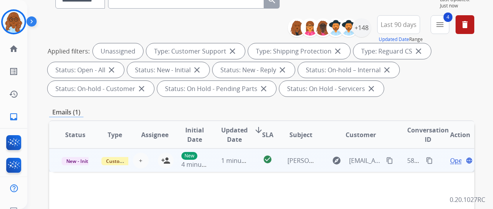
click at [450, 161] on span "Open" at bounding box center [458, 160] width 16 height 9
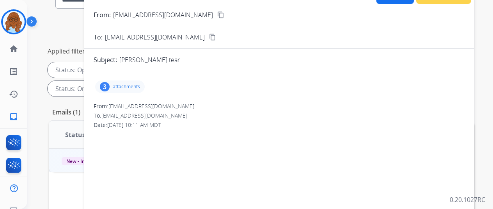
click at [134, 84] on p "attachments" at bounding box center [126, 86] width 27 height 6
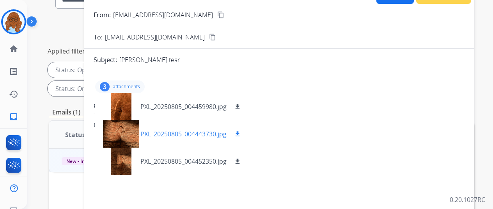
click at [128, 131] on div at bounding box center [120, 133] width 39 height 27
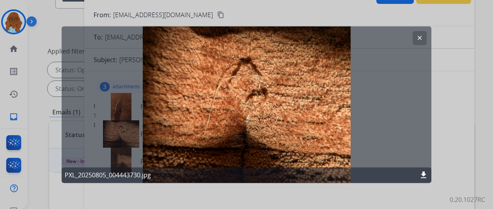
click at [452, 128] on div at bounding box center [246, 104] width 493 height 209
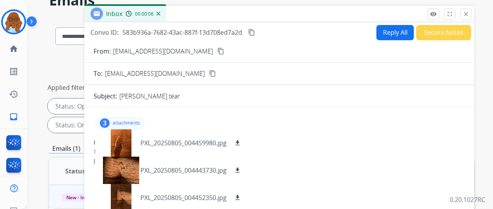
scroll to position [0, 0]
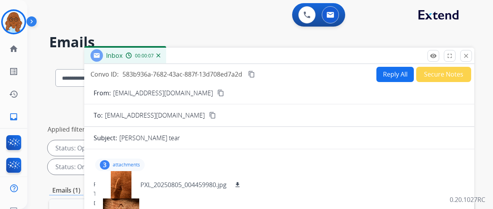
click at [217, 94] on mat-icon "content_copy" at bounding box center [220, 92] width 7 height 7
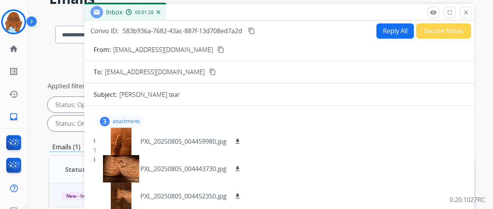
scroll to position [78, 0]
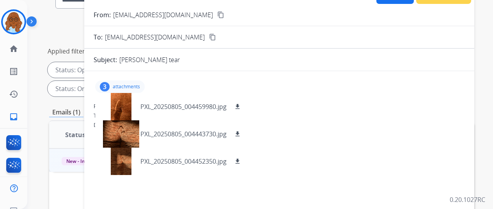
click at [138, 87] on p "attachments" at bounding box center [126, 86] width 27 height 6
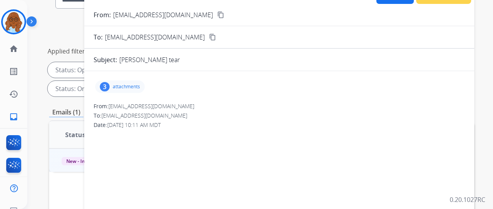
scroll to position [0, 0]
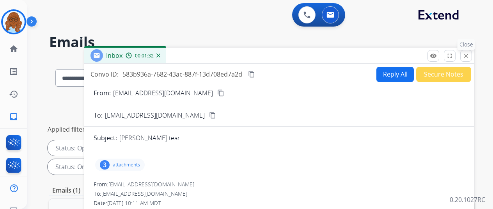
click at [469, 54] on mat-icon "close" at bounding box center [465, 55] width 7 height 7
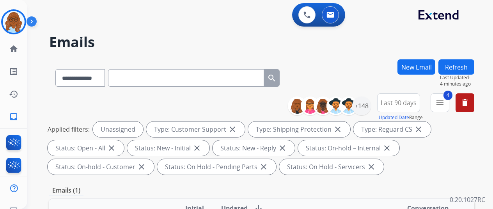
click at [471, 70] on button "Refresh" at bounding box center [456, 66] width 36 height 15
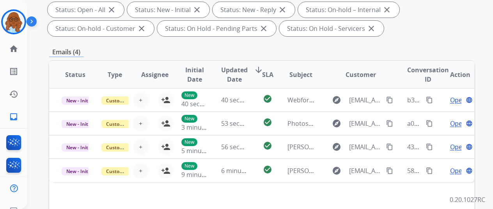
scroll to position [156, 0]
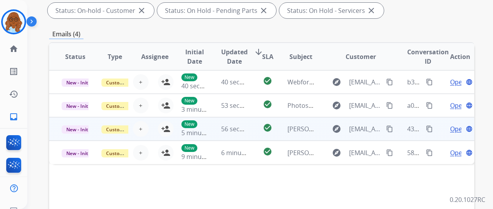
click at [439, 125] on td "Open language" at bounding box center [454, 128] width 40 height 23
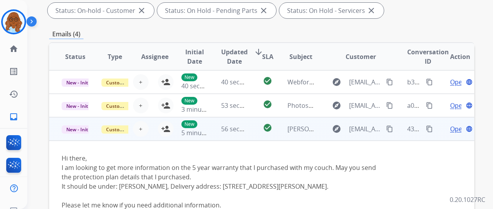
click at [169, 126] on td "New 5 minutes ago" at bounding box center [189, 128] width 40 height 23
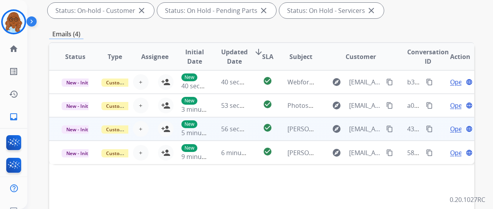
click at [169, 125] on td "New 5 minutes ago" at bounding box center [189, 128] width 40 height 23
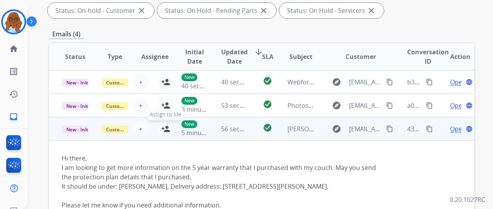
click at [166, 125] on mat-icon "person_add" at bounding box center [165, 128] width 9 height 9
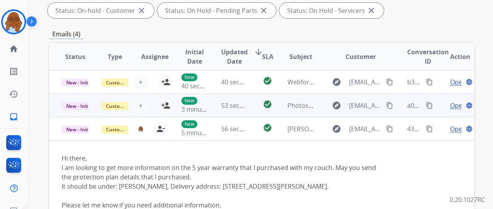
click at [441, 100] on td "Open language" at bounding box center [454, 105] width 40 height 23
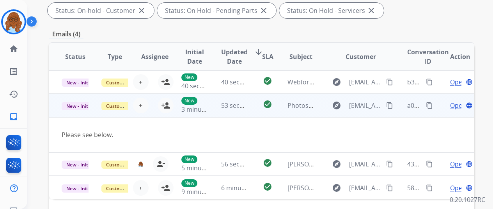
click at [458, 106] on span "Open" at bounding box center [458, 105] width 16 height 9
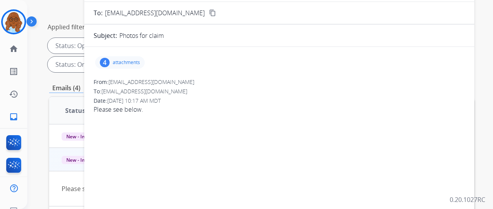
scroll to position [78, 0]
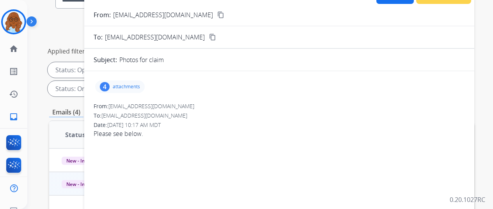
click at [128, 84] on p "attachments" at bounding box center [126, 86] width 27 height 6
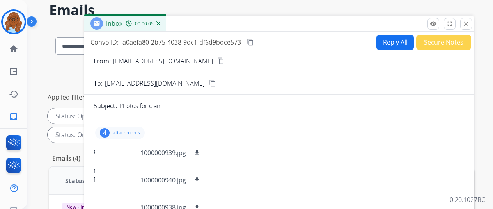
scroll to position [0, 0]
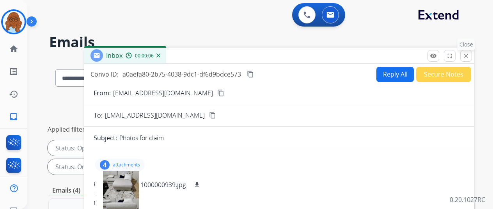
click at [471, 60] on button "close Close" at bounding box center [466, 56] width 12 height 12
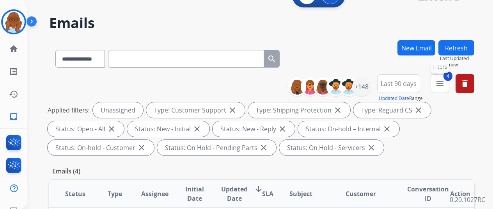
scroll to position [78, 0]
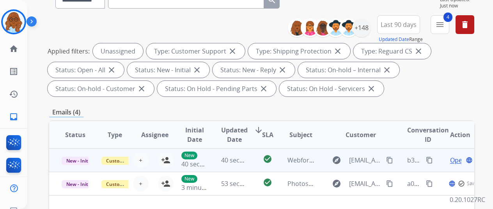
click at [438, 163] on td "Open language" at bounding box center [454, 159] width 40 height 23
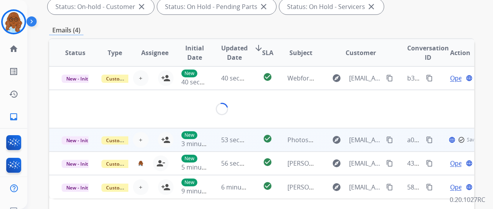
scroll to position [195, 0]
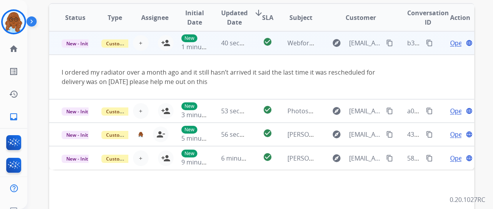
click at [390, 44] on mat-icon "content_copy" at bounding box center [389, 42] width 7 height 7
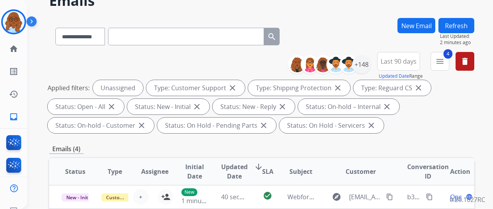
scroll to position [0, 0]
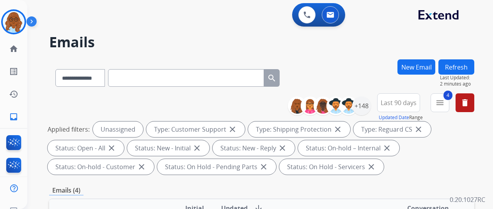
click at [463, 64] on button "Refresh" at bounding box center [456, 66] width 36 height 15
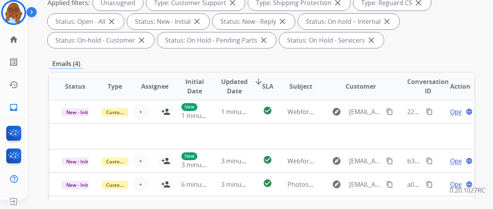
scroll to position [195, 0]
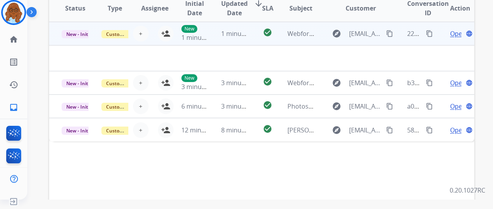
click at [444, 38] on td "Open language" at bounding box center [454, 33] width 40 height 23
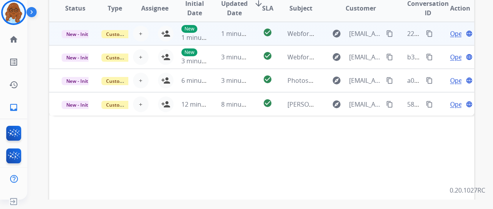
click at [442, 38] on td "Open language" at bounding box center [454, 33] width 40 height 23
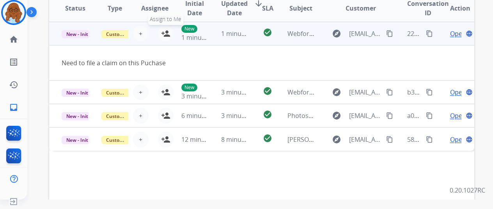
click at [168, 30] on mat-icon "person_add" at bounding box center [165, 33] width 9 height 9
click at [387, 31] on mat-icon "content_copy" at bounding box center [389, 33] width 7 height 7
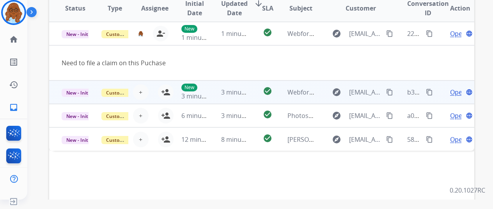
scroll to position [117, 0]
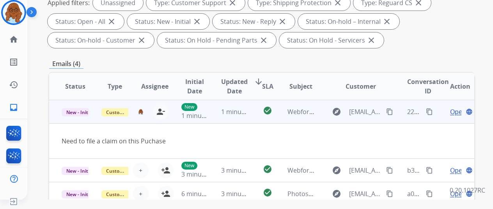
click at [451, 111] on span "Open" at bounding box center [458, 111] width 16 height 9
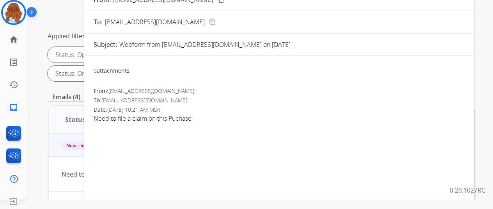
scroll to position [39, 0]
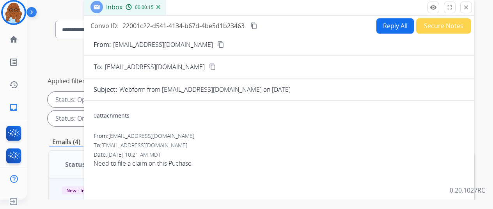
click at [383, 25] on button "Reply All" at bounding box center [394, 25] width 37 height 15
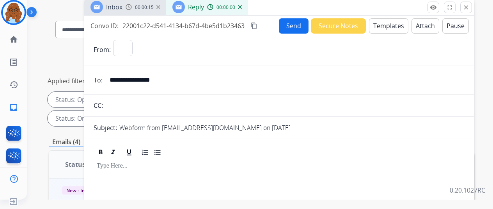
select select "**********"
click at [387, 28] on button "Templates" at bounding box center [388, 25] width 39 height 15
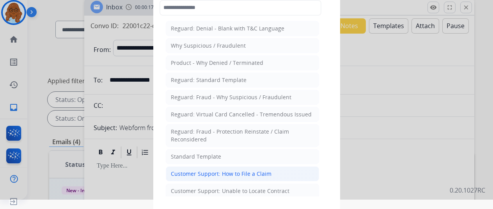
click at [216, 170] on div "Customer Support: How to File a Claim" at bounding box center [221, 174] width 101 height 8
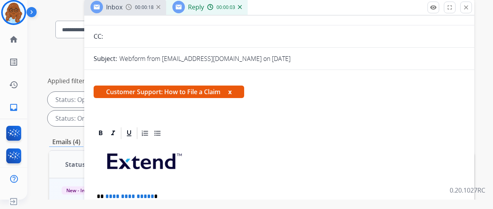
scroll to position [117, 0]
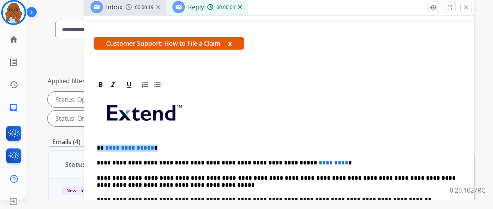
drag, startPoint x: 163, startPoint y: 143, endPoint x: 100, endPoint y: 145, distance: 62.8
click at [100, 145] on div "**********" at bounding box center [279, 211] width 371 height 238
drag, startPoint x: 331, startPoint y: 159, endPoint x: 269, endPoint y: 154, distance: 62.6
click at [269, 154] on div "**********" at bounding box center [279, 211] width 371 height 238
click at [208, 159] on p "**********" at bounding box center [276, 162] width 359 height 7
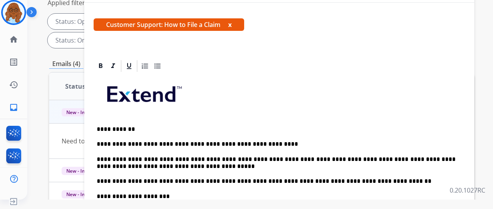
scroll to position [0, 0]
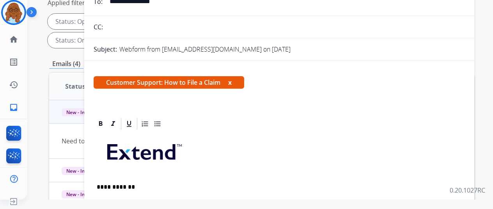
click at [240, 83] on span "Customer Support: How to File a Claim x" at bounding box center [169, 82] width 150 height 12
click at [231, 82] on button "x" at bounding box center [230, 82] width 4 height 9
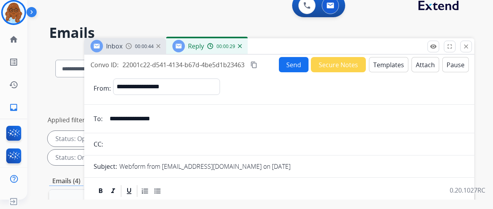
click at [257, 65] on mat-icon "content_copy" at bounding box center [253, 64] width 7 height 7
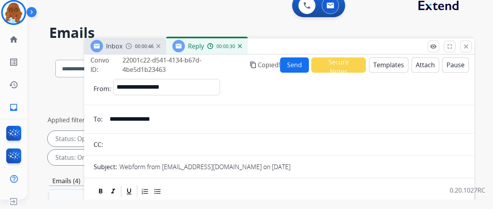
click at [297, 68] on button "Send" at bounding box center [294, 64] width 29 height 15
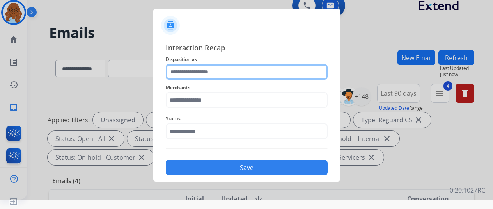
click at [241, 71] on input "text" at bounding box center [247, 72] width 162 height 16
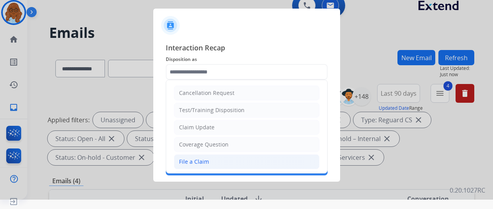
click at [203, 157] on div "File a Claim" at bounding box center [194, 161] width 30 height 8
type input "**********"
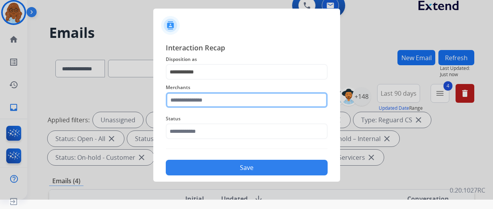
click at [209, 102] on input "text" at bounding box center [247, 100] width 162 height 16
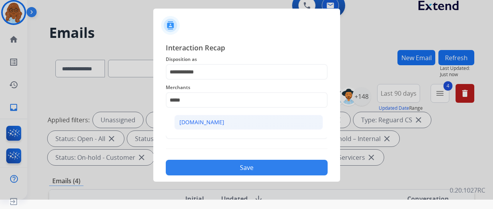
click at [197, 117] on li "[DOMAIN_NAME]" at bounding box center [248, 122] width 148 height 15
type input "**********"
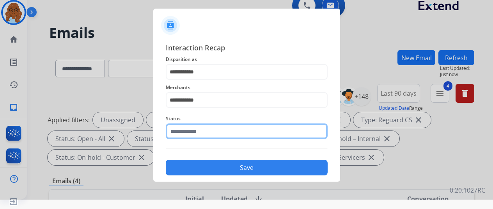
click at [188, 127] on input "text" at bounding box center [247, 131] width 162 height 16
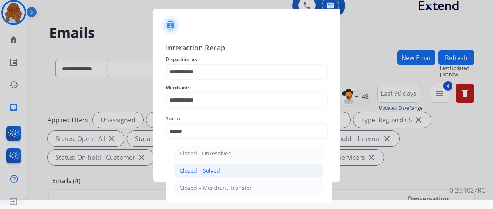
click at [190, 164] on li "Closed – Solved" at bounding box center [248, 170] width 148 height 15
type input "**********"
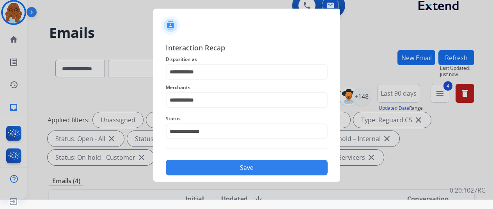
drag, startPoint x: 200, startPoint y: 165, endPoint x: 272, endPoint y: 152, distance: 73.6
click at [200, 165] on button "Save" at bounding box center [247, 167] width 162 height 16
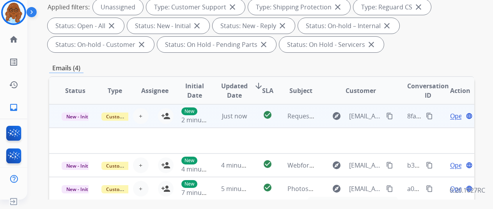
scroll to position [39, 0]
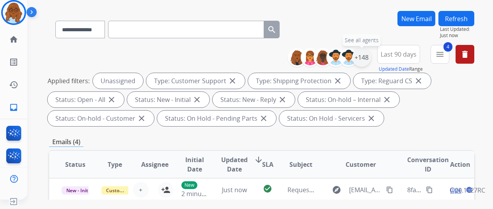
click at [369, 55] on div "+148" at bounding box center [361, 57] width 19 height 19
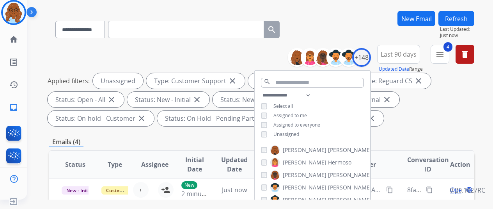
click at [179, 28] on input "text" at bounding box center [186, 30] width 156 height 18
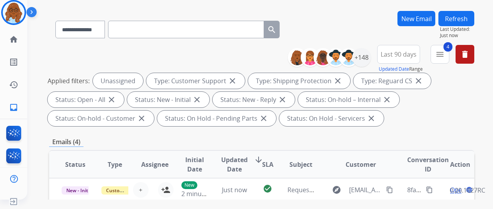
paste input "**********"
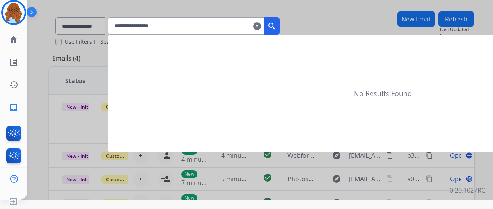
type input "**********"
click at [276, 26] on mat-icon "search" at bounding box center [271, 25] width 9 height 9
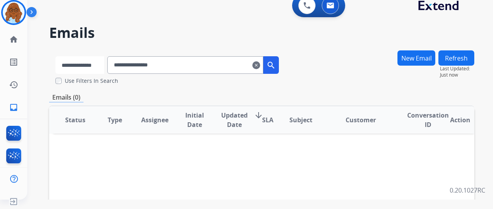
click at [104, 68] on select "**********" at bounding box center [79, 65] width 49 height 18
click at [55, 56] on select "**********" at bounding box center [79, 65] width 49 height 18
click at [276, 67] on mat-icon "search" at bounding box center [271, 64] width 9 height 9
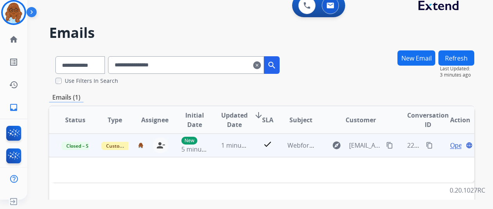
click at [428, 144] on mat-icon "content_copy" at bounding box center [429, 144] width 7 height 7
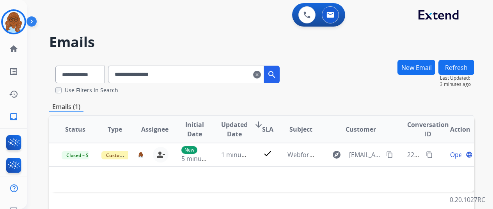
click at [261, 76] on mat-icon "clear" at bounding box center [257, 74] width 8 height 9
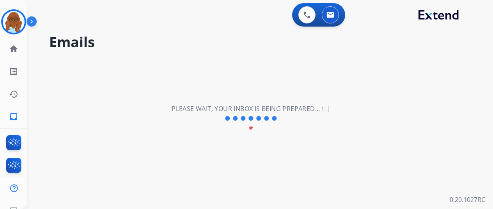
select select "**********"
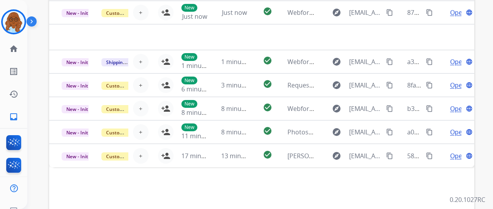
scroll to position [273, 0]
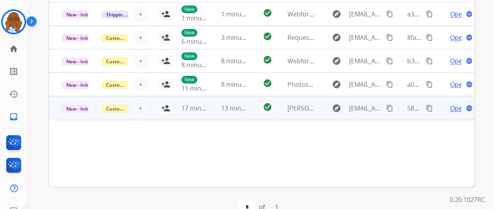
click at [439, 111] on td "Open language" at bounding box center [454, 107] width 40 height 23
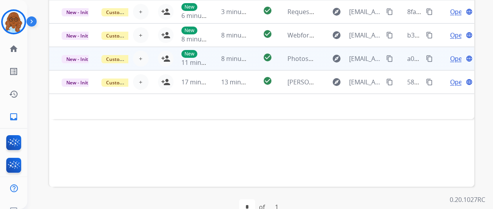
click at [443, 62] on td "Open language" at bounding box center [454, 58] width 40 height 23
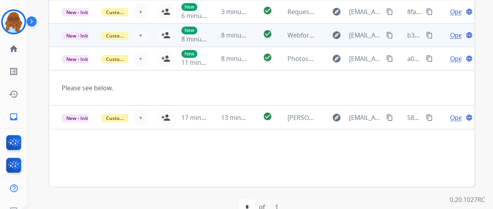
click at [438, 40] on td "Open language" at bounding box center [454, 34] width 40 height 23
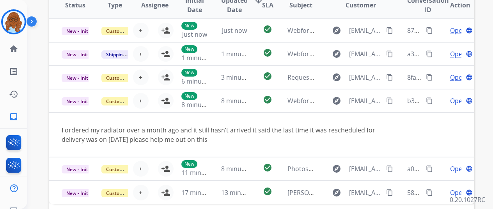
scroll to position [195, 0]
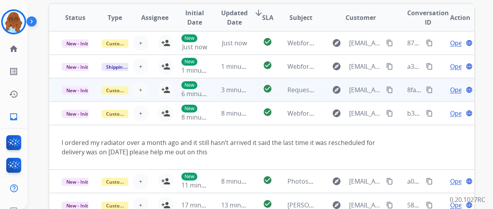
click at [444, 91] on td "Open language" at bounding box center [454, 89] width 40 height 23
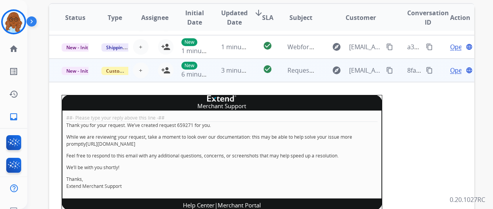
scroll to position [8, 0]
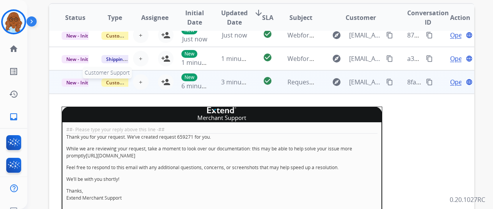
click at [113, 82] on span "Customer Support" at bounding box center [126, 82] width 51 height 8
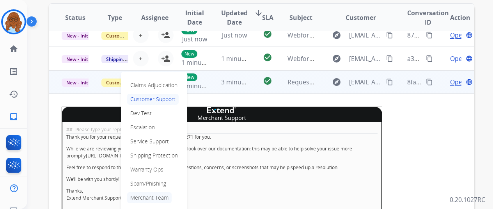
click at [145, 198] on p "Merchant Team" at bounding box center [149, 197] width 44 height 11
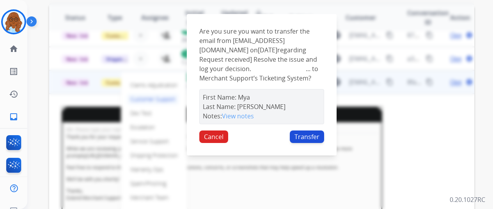
click at [311, 142] on button "Transfer" at bounding box center [307, 136] width 34 height 12
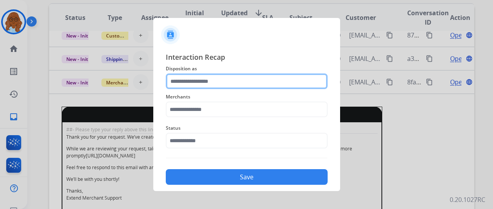
click at [210, 79] on input "text" at bounding box center [247, 81] width 162 height 16
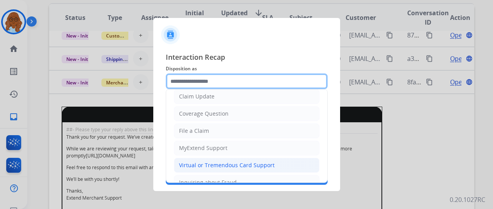
scroll to position [79, 0]
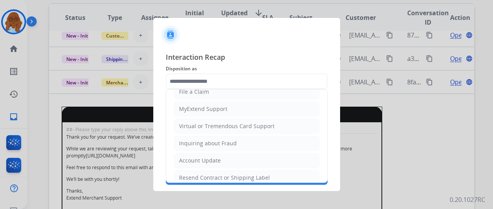
click at [198, 106] on div "MyExtend Support" at bounding box center [203, 109] width 48 height 8
type input "**********"
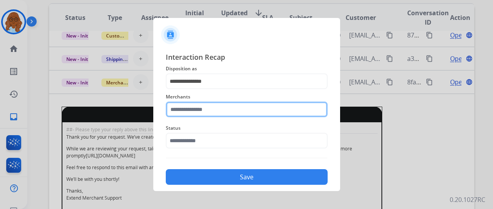
click at [199, 113] on input "text" at bounding box center [247, 109] width 162 height 16
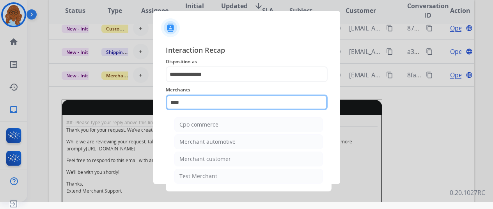
scroll to position [9, 0]
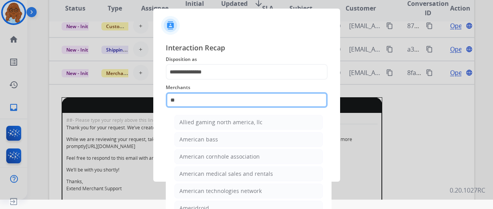
type input "*"
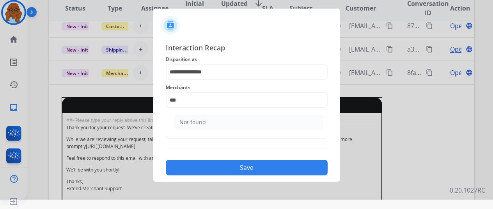
click at [203, 119] on div "Not found" at bounding box center [192, 122] width 27 height 8
type input "*********"
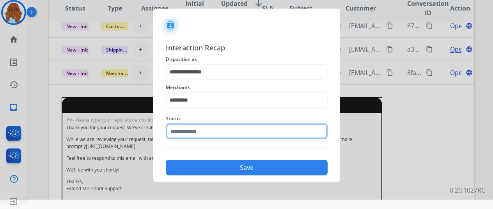
click at [192, 132] on input "text" at bounding box center [247, 131] width 162 height 16
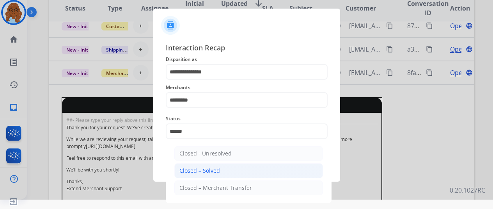
click at [211, 172] on div "Closed – Solved" at bounding box center [199, 170] width 41 height 8
type input "**********"
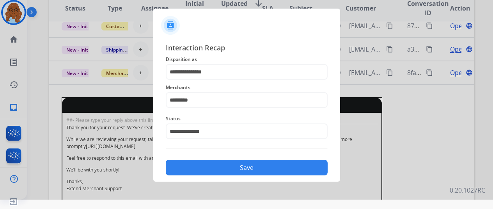
click at [210, 166] on button "Save" at bounding box center [247, 167] width 162 height 16
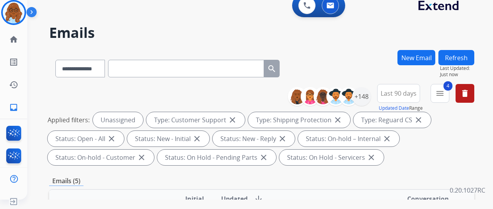
scroll to position [195, 0]
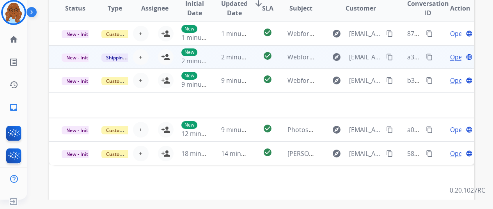
click at [436, 60] on td "Open language" at bounding box center [454, 56] width 40 height 23
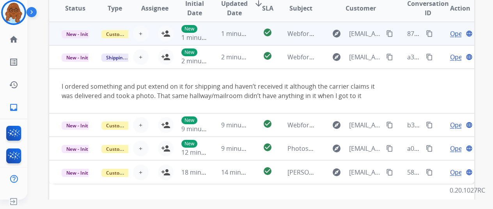
click at [438, 35] on td "Open language" at bounding box center [454, 33] width 40 height 23
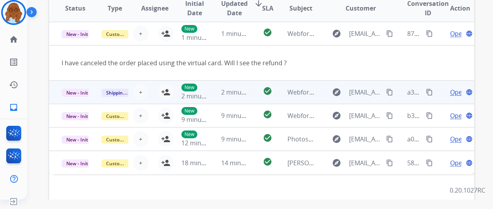
click at [438, 95] on td "Open language" at bounding box center [454, 91] width 40 height 23
